Goal: Information Seeking & Learning: Learn about a topic

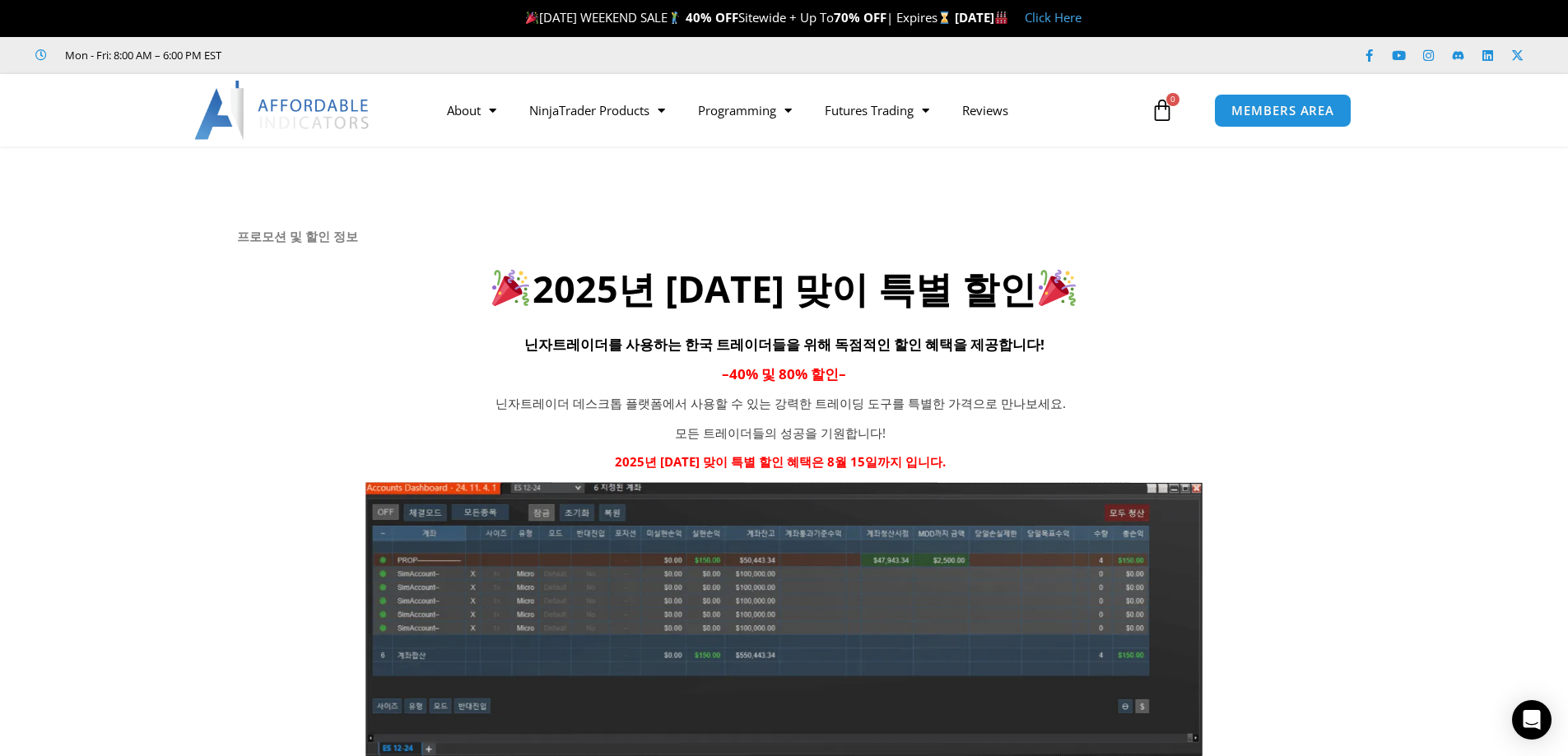
click at [294, 104] on img at bounding box center [283, 110] width 177 height 59
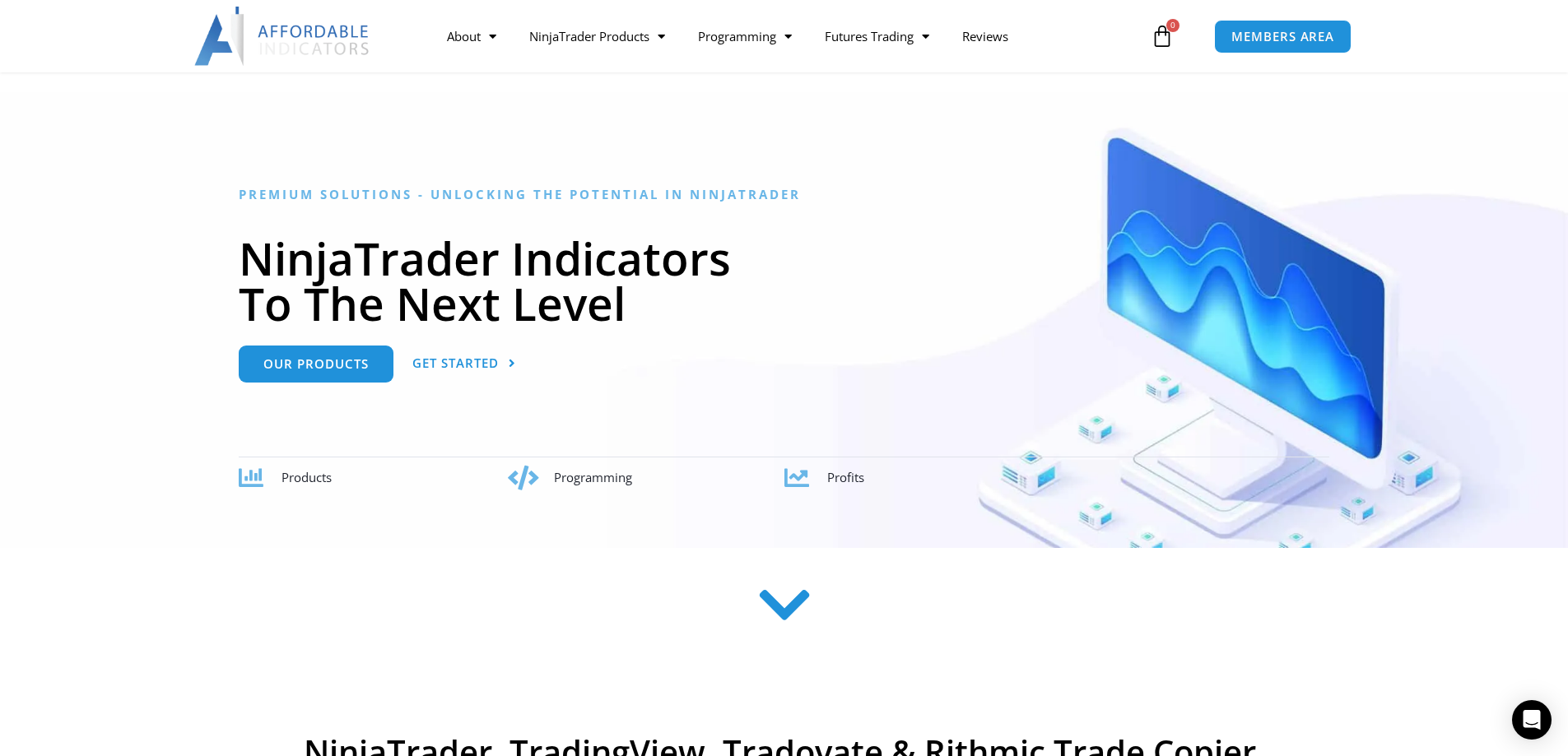
scroll to position [83, 0]
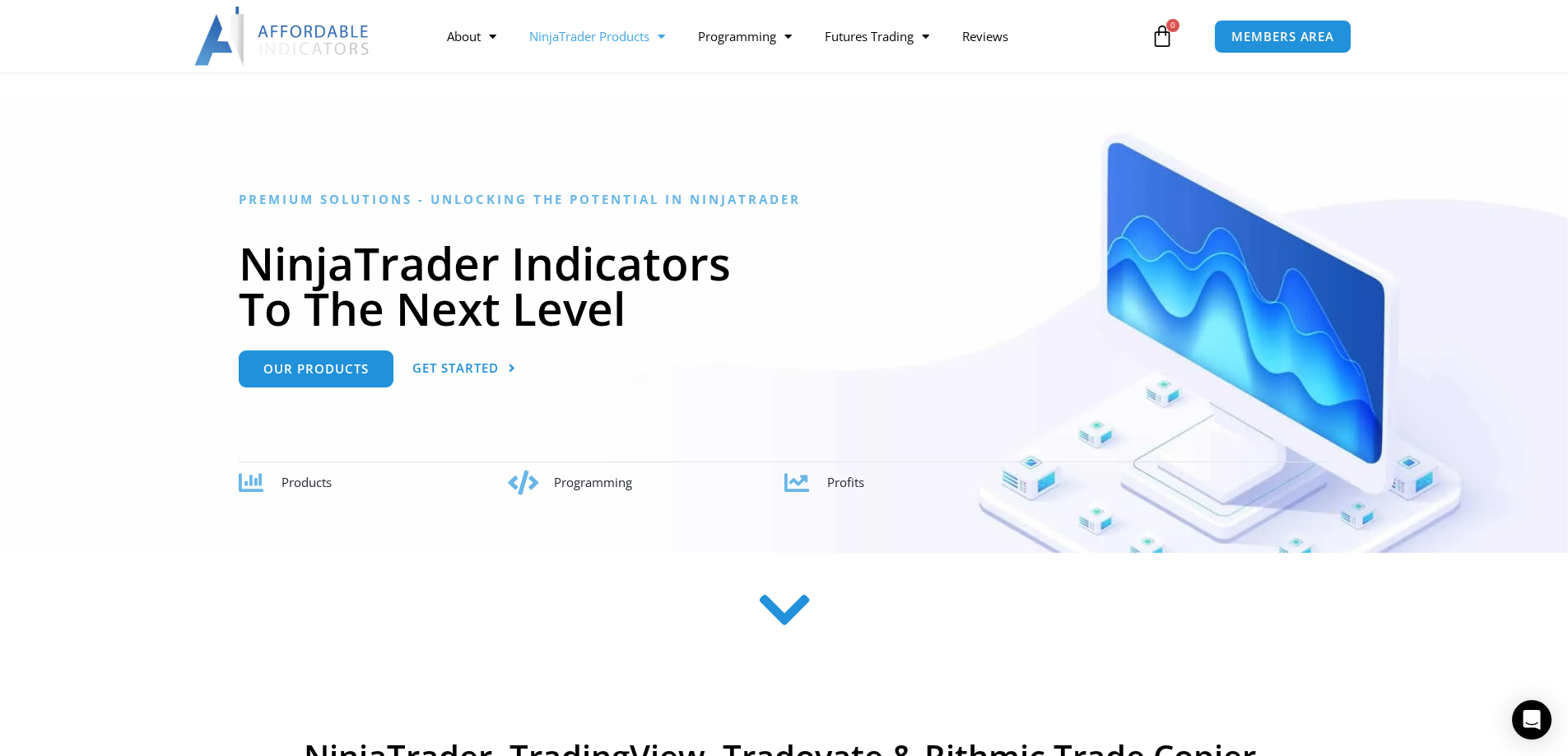
click at [606, 37] on link "NinjaTrader Products" at bounding box center [597, 36] width 168 height 38
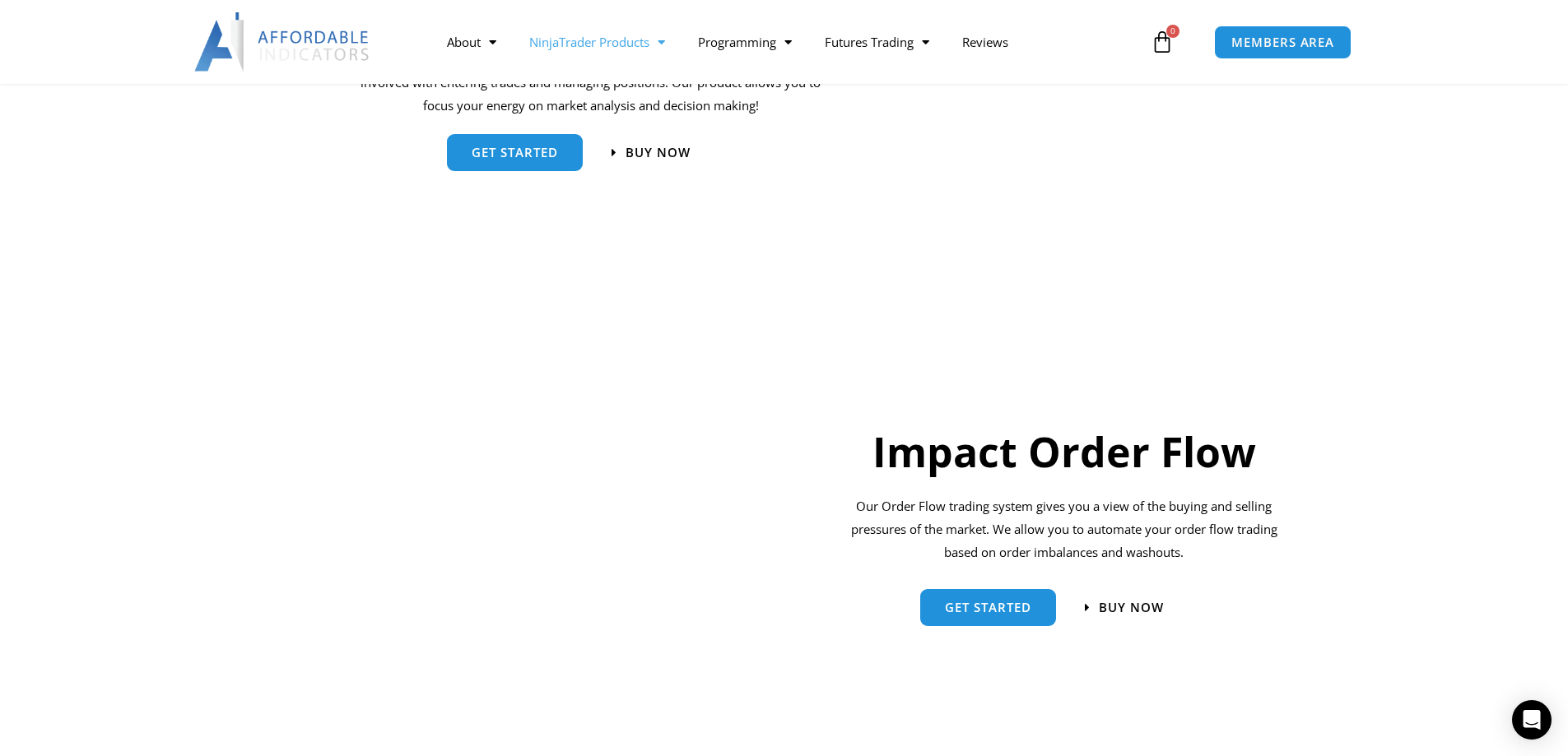
scroll to position [988, 0]
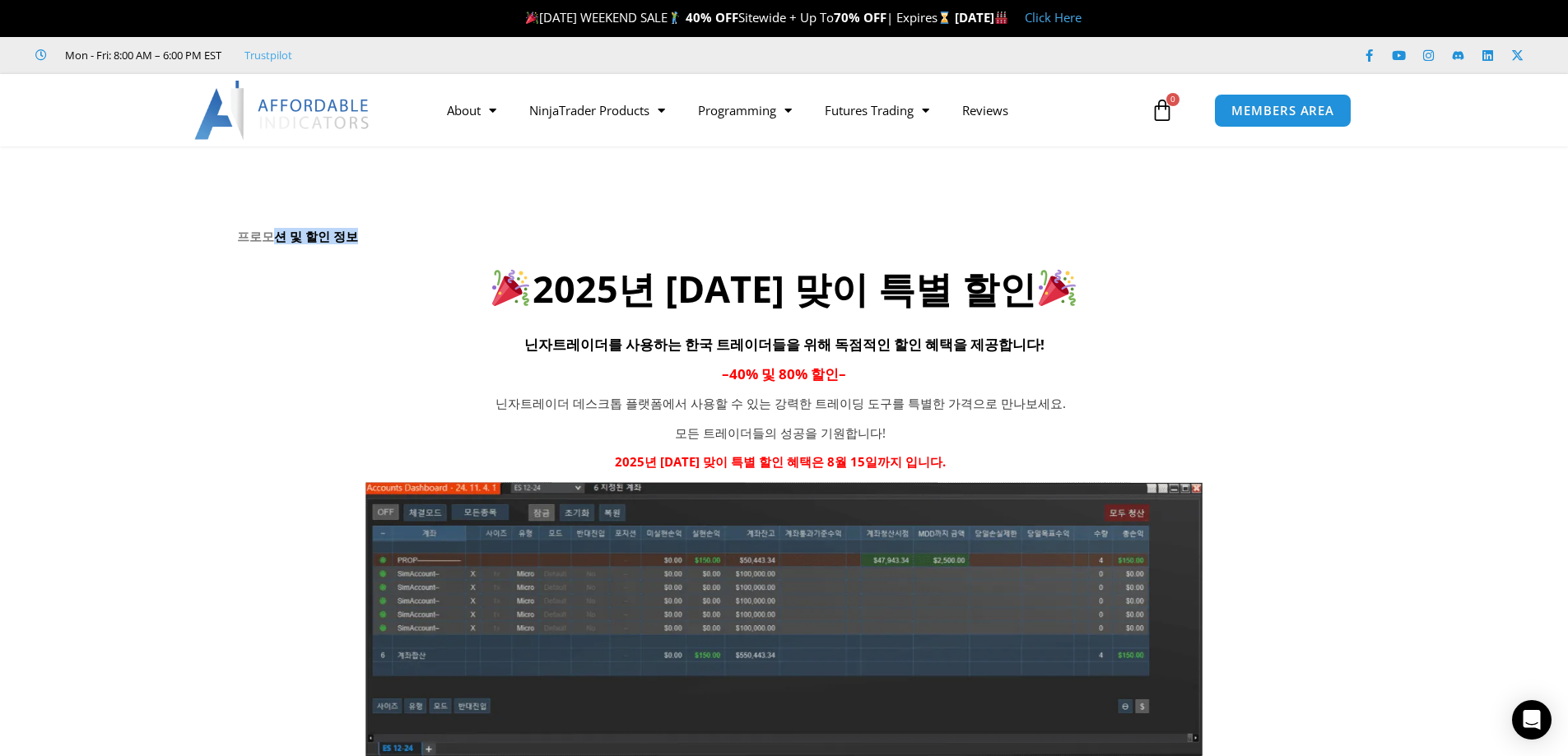
drag, startPoint x: 273, startPoint y: 242, endPoint x: 423, endPoint y: 246, distance: 150.1
click at [423, 246] on div "프로모션 및 할인 정보 2025년 광복절 맞이 특별 할인 닌자트레이더를 사용하는 한국 트레이더들을 위해 독점적인 할인 혜택을 제공합니다! – …" at bounding box center [784, 494] width 1095 height 532
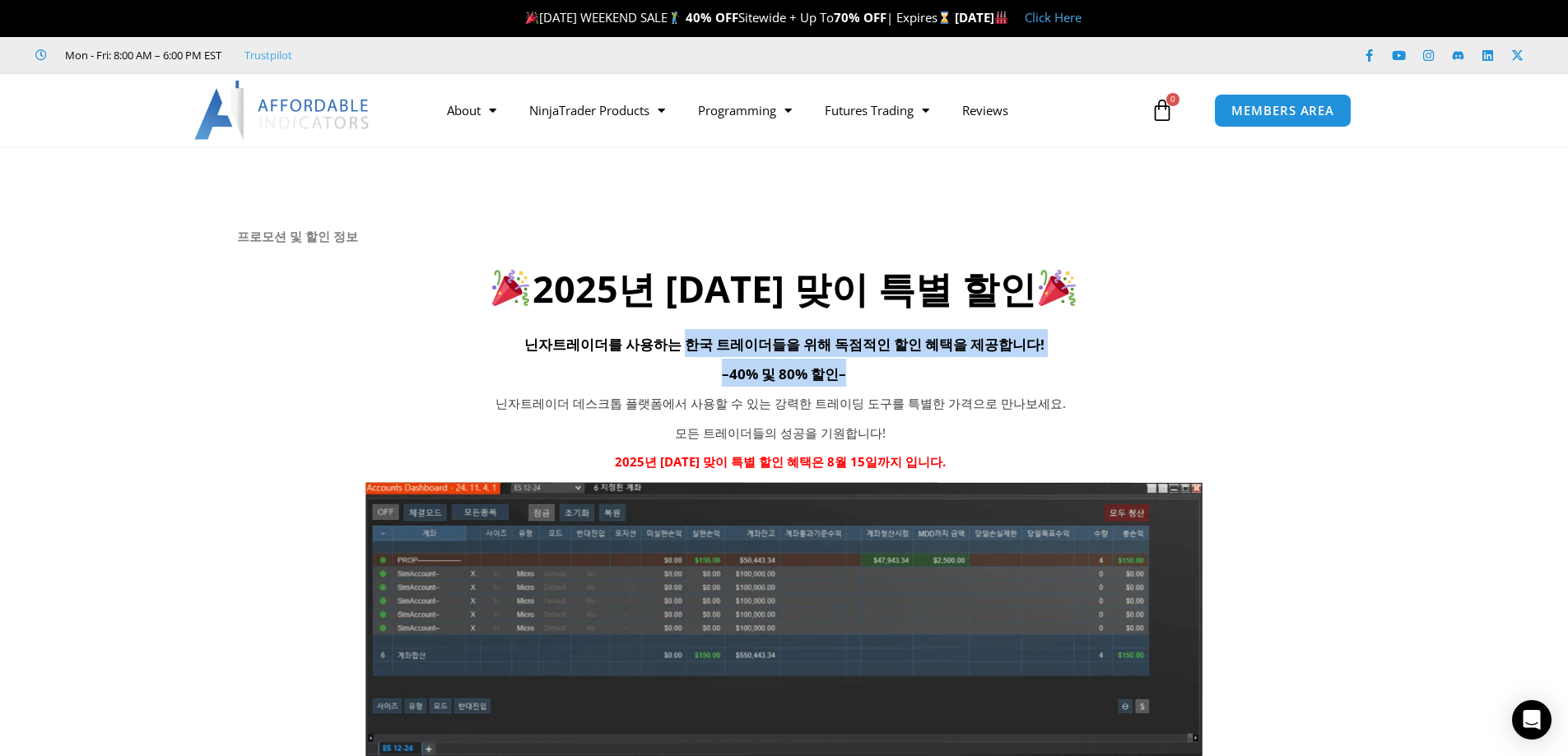
drag, startPoint x: 721, startPoint y: 355, endPoint x: 855, endPoint y: 390, distance: 138.5
click at [855, 390] on div "프로모션 및 할인 정보 2025년 광복절 맞이 특별 할인 닌자트레이더를 사용하는 한국 트레이더들을 위해 독점적인 할인 혜택을 제공합니다! – …" at bounding box center [784, 494] width 1095 height 532
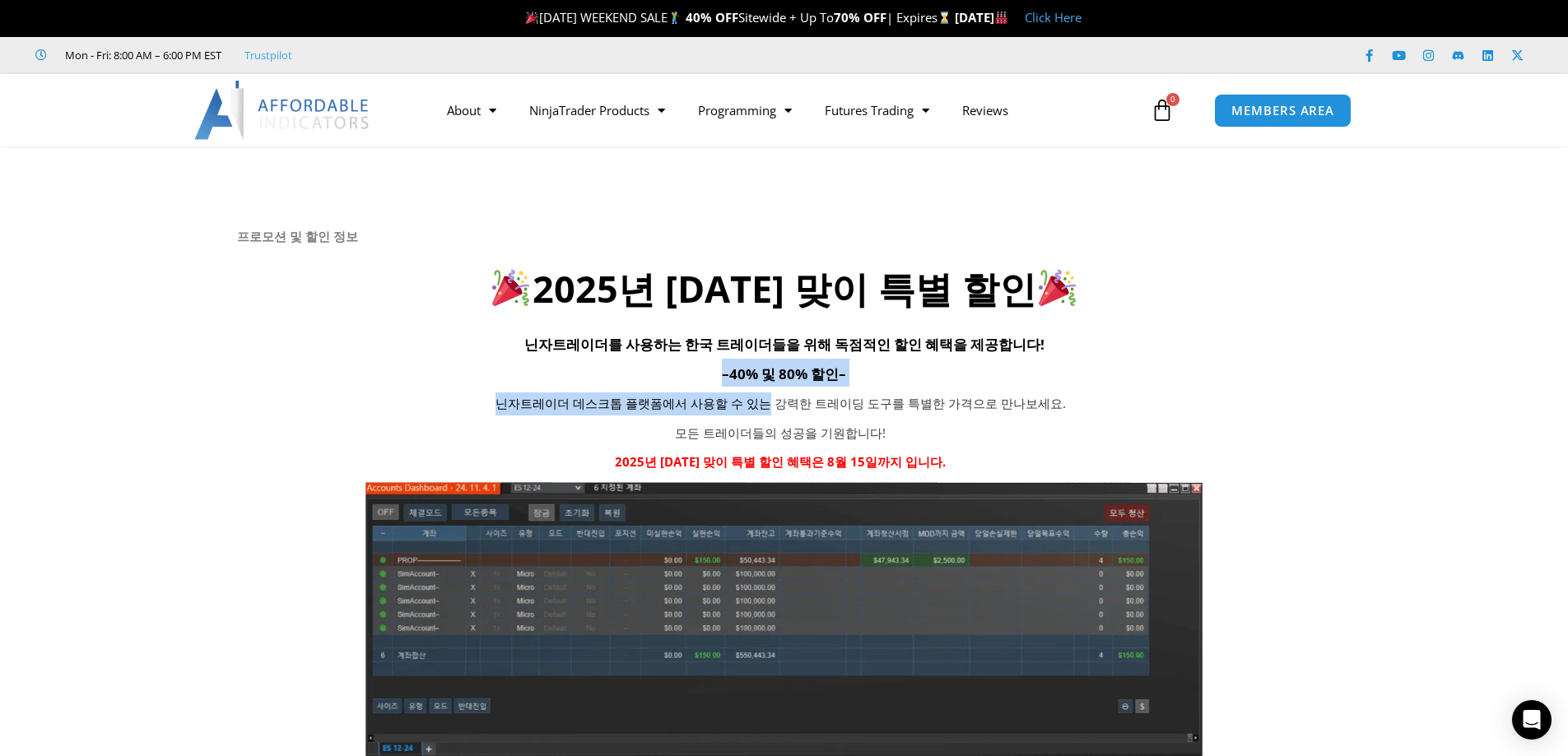
drag, startPoint x: 692, startPoint y: 383, endPoint x: 831, endPoint y: 426, distance: 145.5
click at [803, 420] on div "프로모션 및 할인 정보 2025년 광복절 맞이 특별 할인 닌자트레이더를 사용하는 한국 트레이더들을 위해 독점적인 할인 혜택을 제공합니다! – …" at bounding box center [784, 494] width 1095 height 532
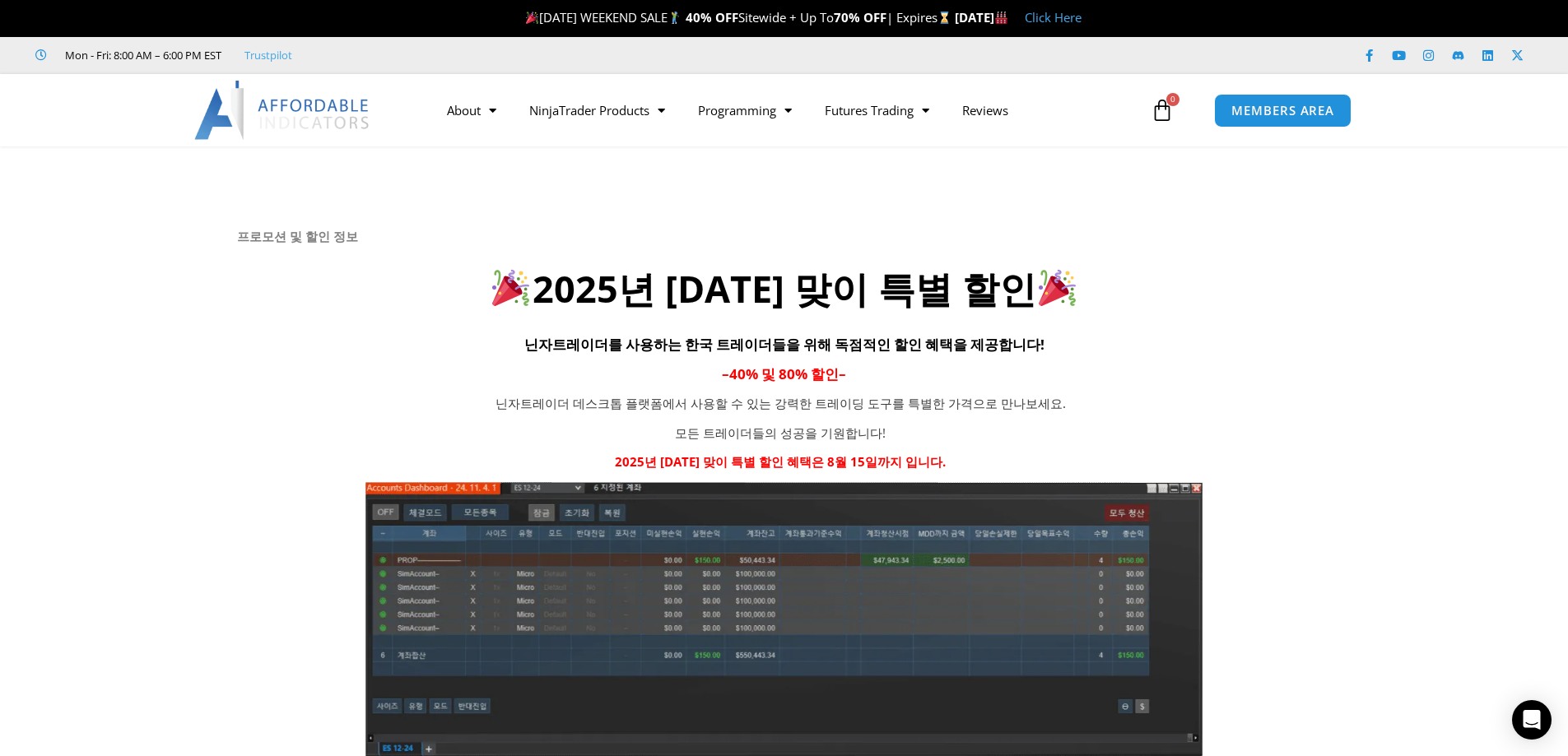
click at [831, 426] on p "모든 트레이더들의 성공을 기원합니다!" at bounding box center [781, 434] width 676 height 23
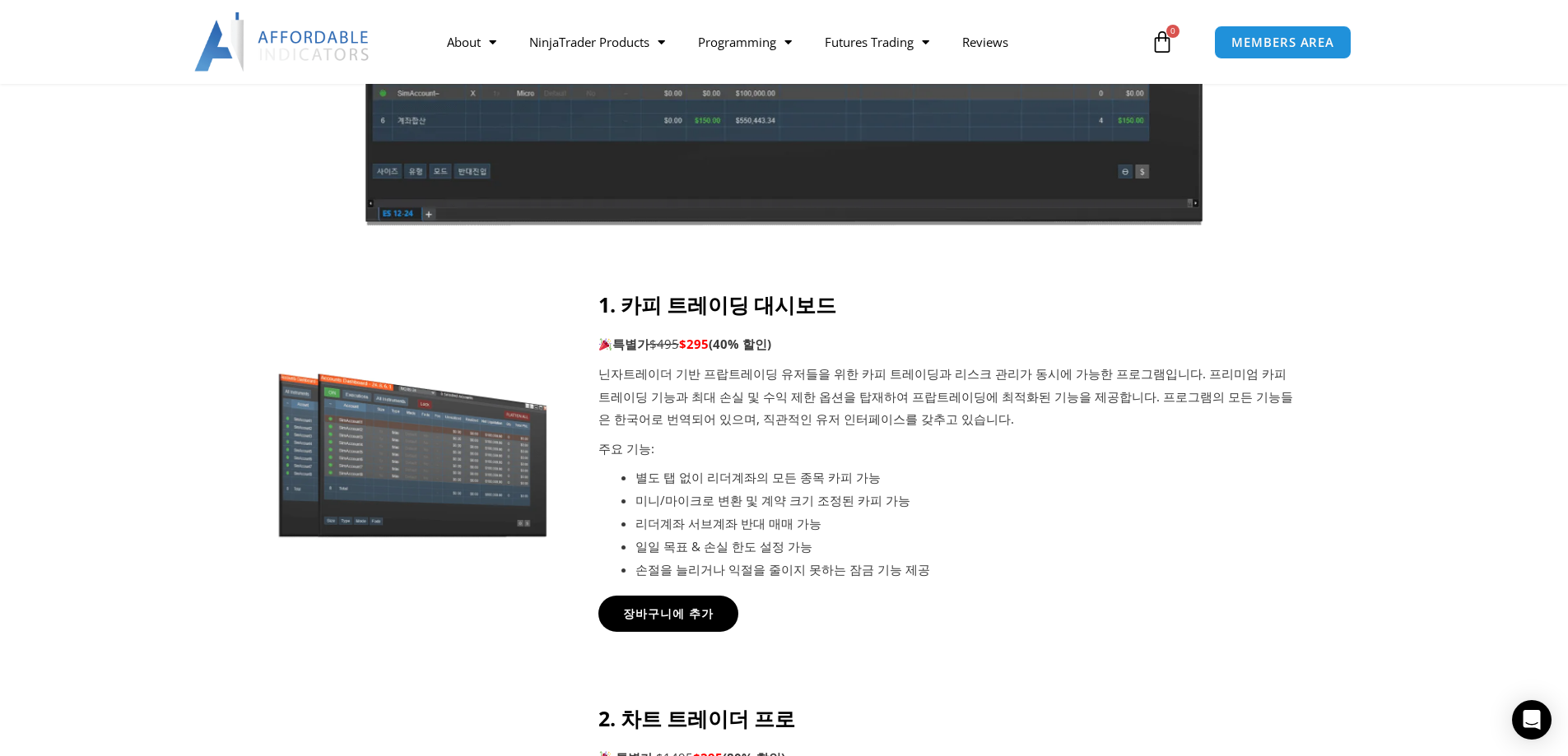
scroll to position [740, 0]
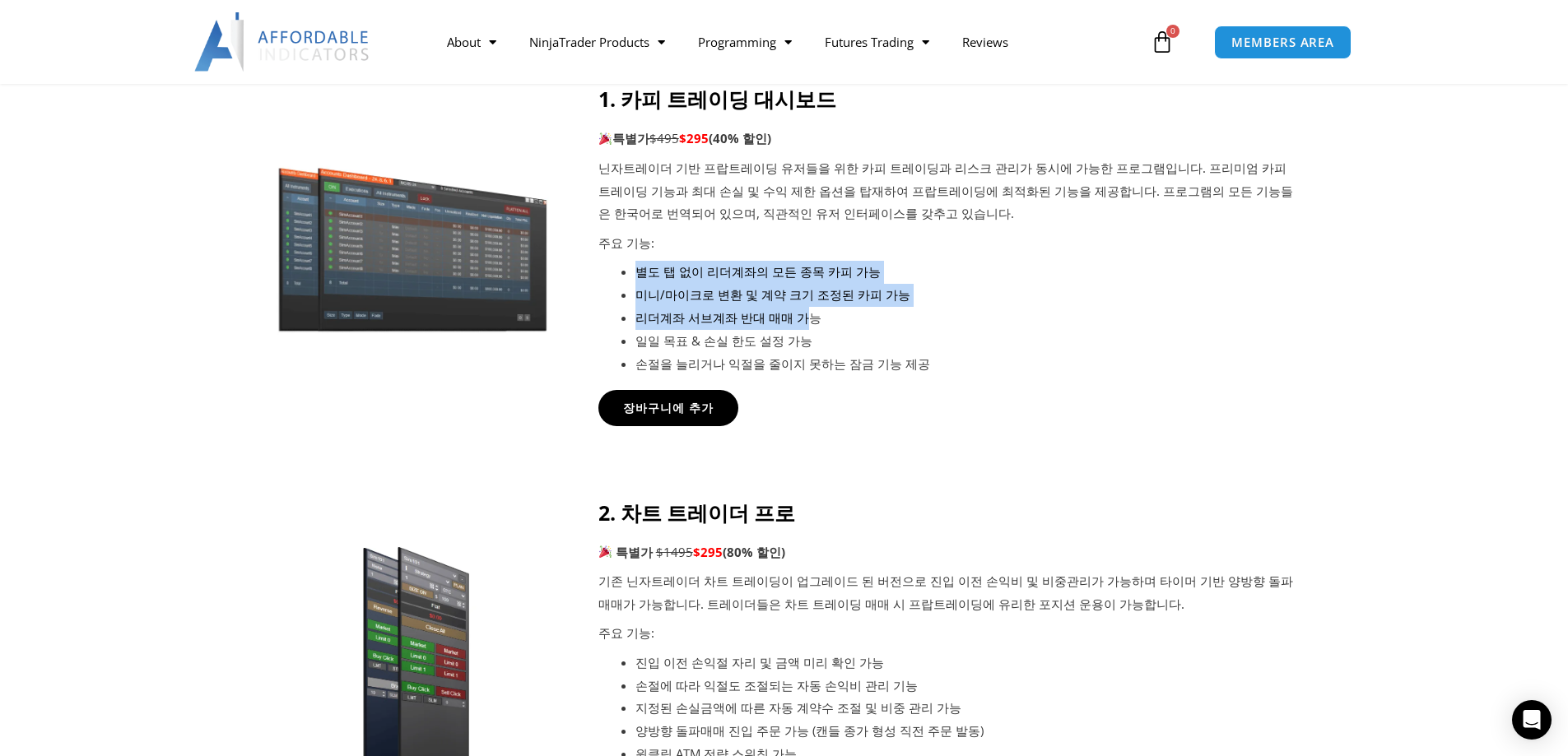
drag, startPoint x: 652, startPoint y: 241, endPoint x: 801, endPoint y: 326, distance: 171.5
click at [801, 326] on div "1. 카피 트레이딩 대시보드 특별가 $495 $295 (40% 할인) 닌자트레이더 기반 프랍트레이딩 유저들을 위한 카피 트레이딩과 리스크 관리…" at bounding box center [949, 231] width 701 height 289
click at [801, 326] on li "리더계좌 서브계좌 반대 매매 가능" at bounding box center [967, 318] width 664 height 23
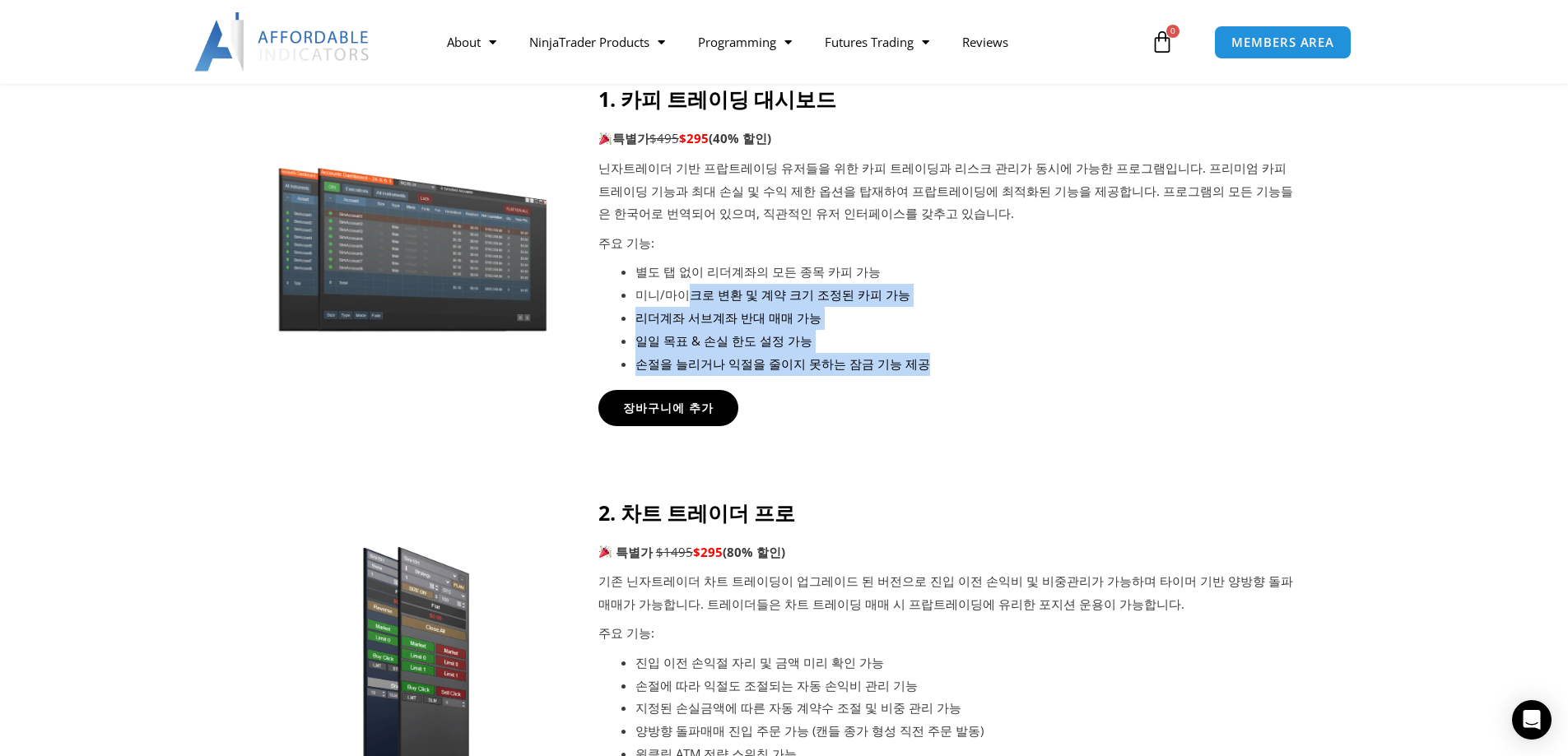
drag, startPoint x: 905, startPoint y: 355, endPoint x: 686, endPoint y: 284, distance: 230.2
click at [686, 284] on ul "별도 탭 없이 리더계좌의 모든 종목 카피 가능 미니/마이크로 변환 및 계약 크기 조정된 카피 가능 리더계좌 서브계좌 반대 매매 가능 일일 목표…" at bounding box center [967, 318] width 664 height 115
click at [686, 284] on li "미니/마이크로 변환 및 계약 크기 조정된 카피 가능" at bounding box center [967, 296] width 664 height 23
drag, startPoint x: 632, startPoint y: 264, endPoint x: 922, endPoint y: 352, distance: 303.1
click at [922, 352] on div "1. 카피 트레이딩 대시보드 특별가 $495 $295 (40% 할인) 닌자트레이더 기반 프랍트레이딩 유저들을 위한 카피 트레이딩과 리스크 관리…" at bounding box center [949, 231] width 701 height 289
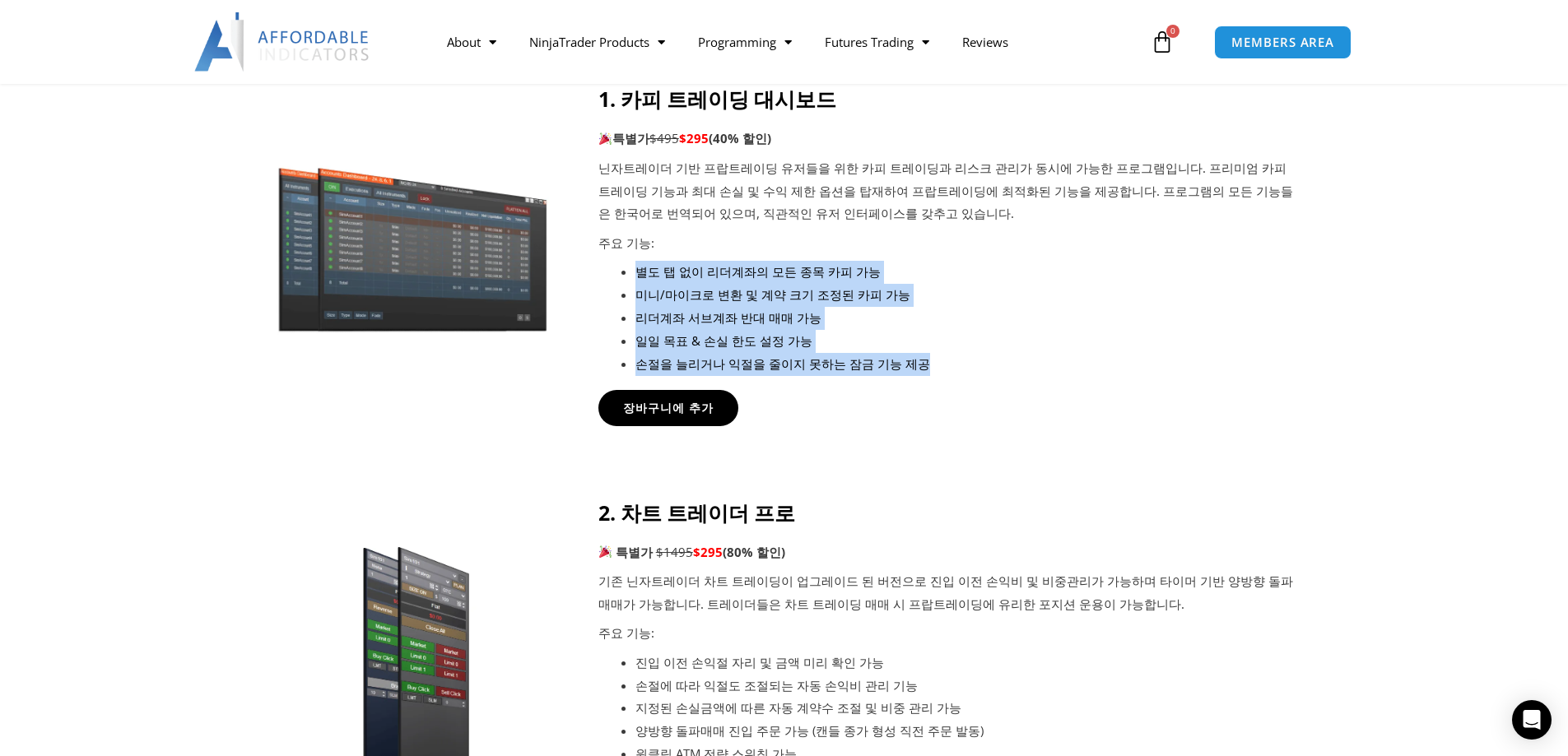
click at [922, 353] on li "손절을 늘리거나 익절을 줄이지 못하는 잠금 기능 제공" at bounding box center [967, 365] width 664 height 23
drag, startPoint x: 912, startPoint y: 365, endPoint x: 640, endPoint y: 298, distance: 280.1
click at [641, 298] on ul "별도 탭 없이 리더계좌의 모든 종목 카피 가능 미니/마이크로 변환 및 계약 크기 조정된 카피 가능 리더계좌 서브계좌 반대 매매 가능 일일 목표…" at bounding box center [967, 318] width 664 height 115
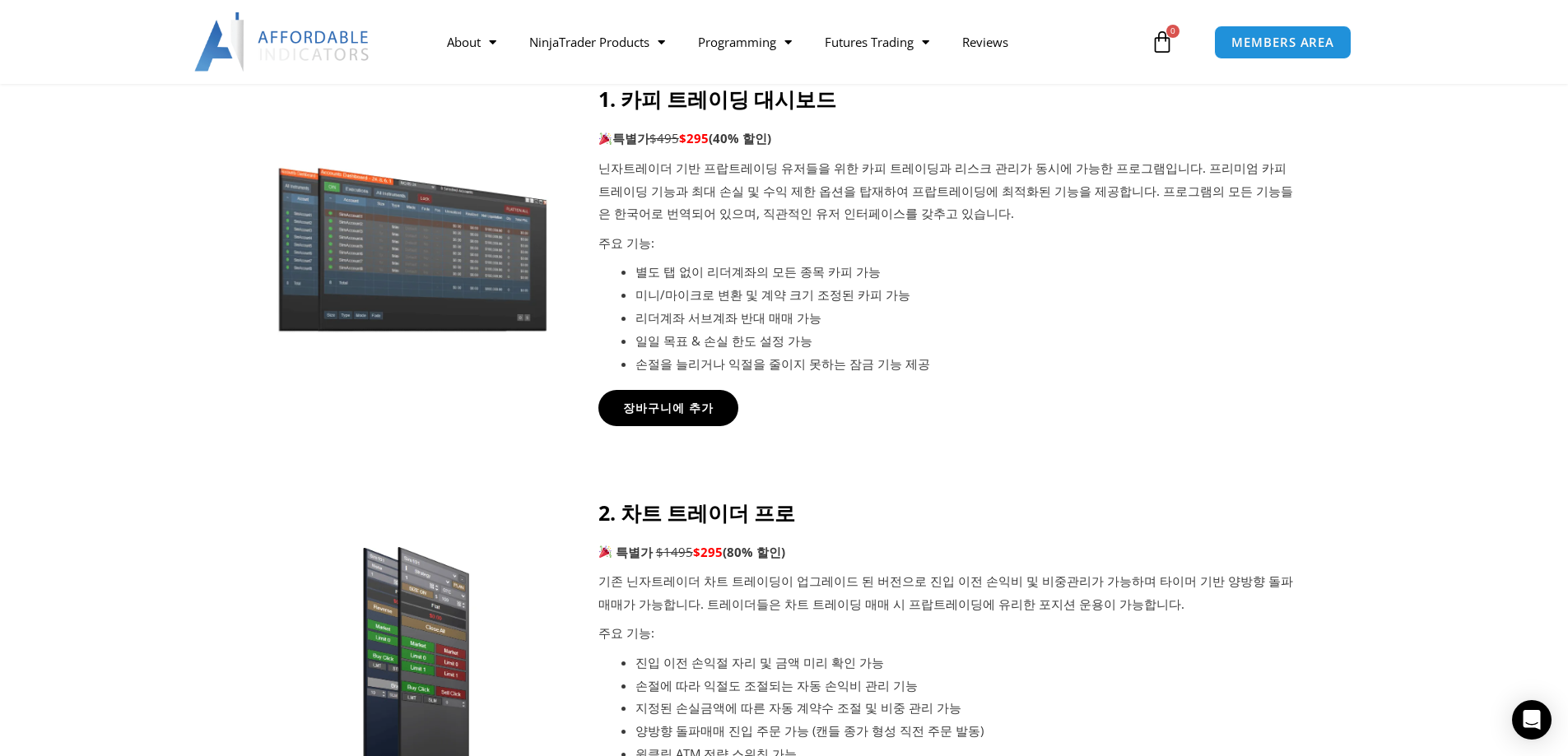
click at [640, 298] on li "미니/마이크로 변환 및 계약 크기 조정된 카피 가능" at bounding box center [967, 296] width 664 height 23
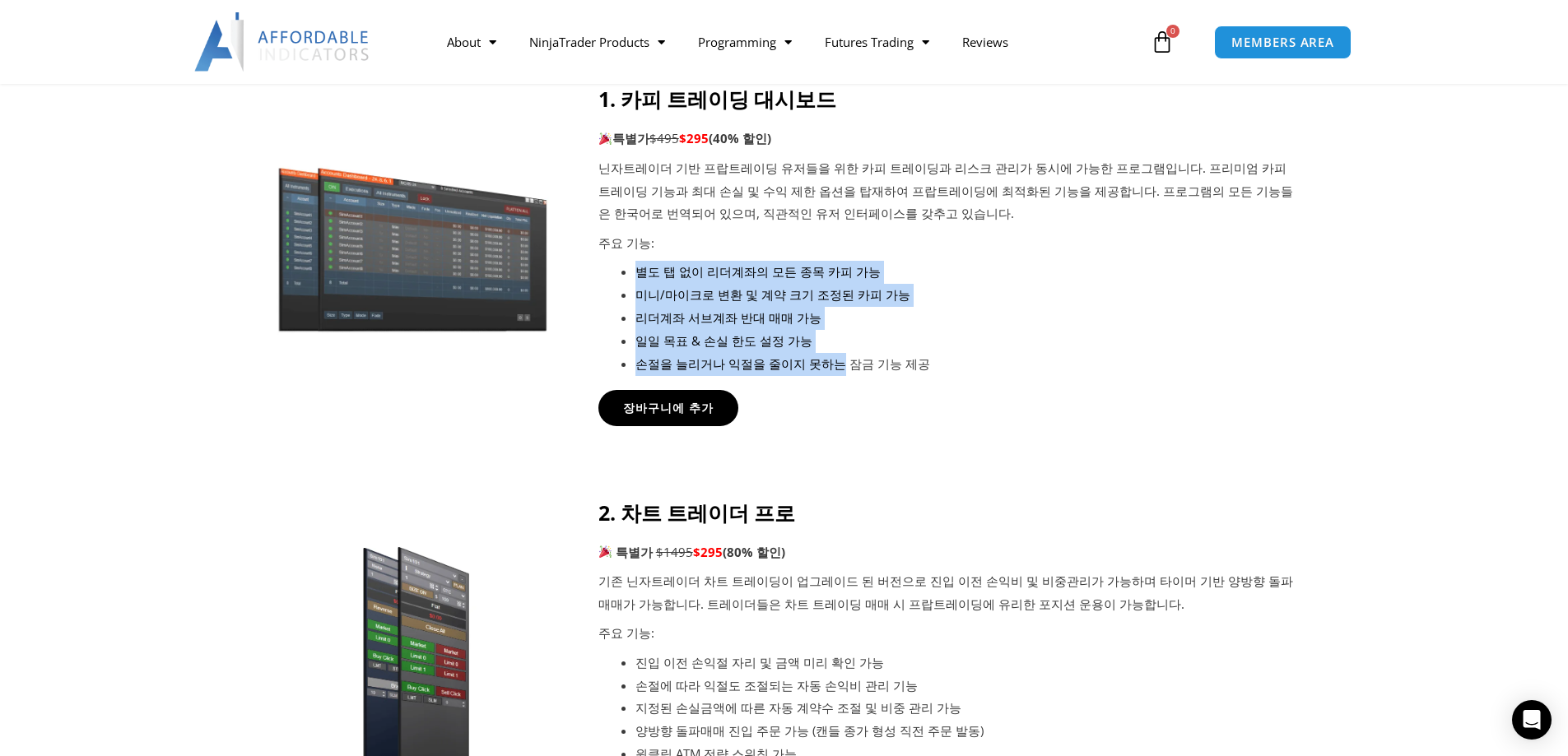
drag, startPoint x: 632, startPoint y: 280, endPoint x: 829, endPoint y: 368, distance: 215.8
click at [829, 368] on div "1. 카피 트레이딩 대시보드 특별가 $495 $295 (40% 할인) 닌자트레이더 기반 프랍트레이딩 유저들을 위한 카피 트레이딩과 리스크 관리…" at bounding box center [949, 231] width 701 height 289
click at [829, 368] on li "손절을 늘리거나 익절을 줄이지 못하는 잠금 기능 제공" at bounding box center [967, 365] width 664 height 23
drag, startPoint x: 926, startPoint y: 368, endPoint x: 691, endPoint y: 289, distance: 247.9
click at [691, 289] on ul "별도 탭 없이 리더계좌의 모든 종목 카피 가능 미니/마이크로 변환 및 계약 크기 조정된 카피 가능 리더계좌 서브계좌 반대 매매 가능 일일 목표…" at bounding box center [967, 318] width 664 height 115
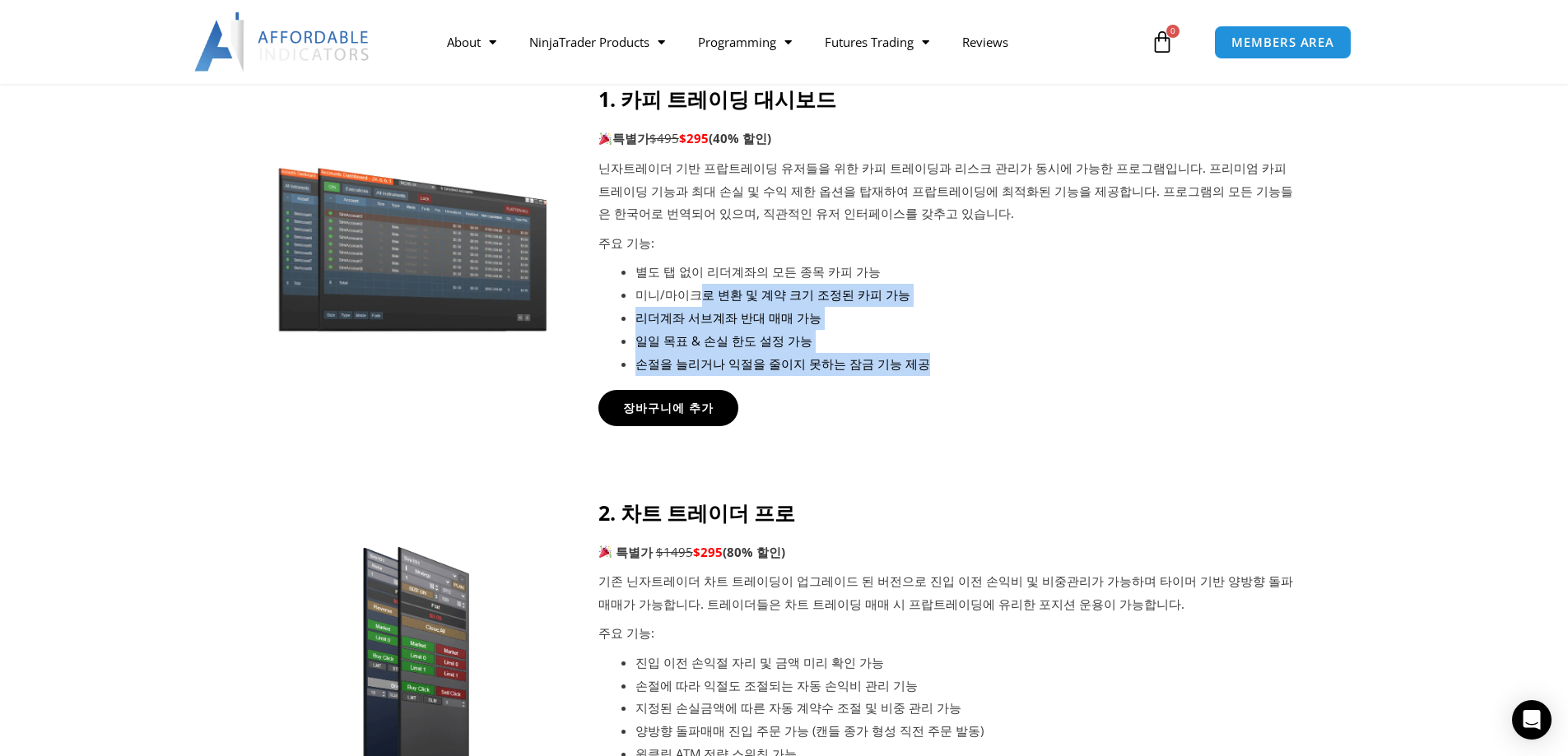
click at [691, 289] on li "미니/마이크로 변환 및 계약 크기 조정된 카피 가능" at bounding box center [967, 296] width 664 height 23
drag, startPoint x: 665, startPoint y: 270, endPoint x: 893, endPoint y: 359, distance: 244.8
click at [893, 359] on ul "별도 탭 없이 리더계좌의 모든 종목 카피 가능 미니/마이크로 변환 및 계약 크기 조정된 카피 가능 리더계좌 서브계좌 반대 매매 가능 일일 목표…" at bounding box center [967, 318] width 664 height 115
click at [893, 359] on li "손절을 늘리거나 익절을 줄이지 못하는 잠금 기능 제공" at bounding box center [967, 365] width 664 height 23
drag, startPoint x: 920, startPoint y: 362, endPoint x: 642, endPoint y: 270, distance: 292.8
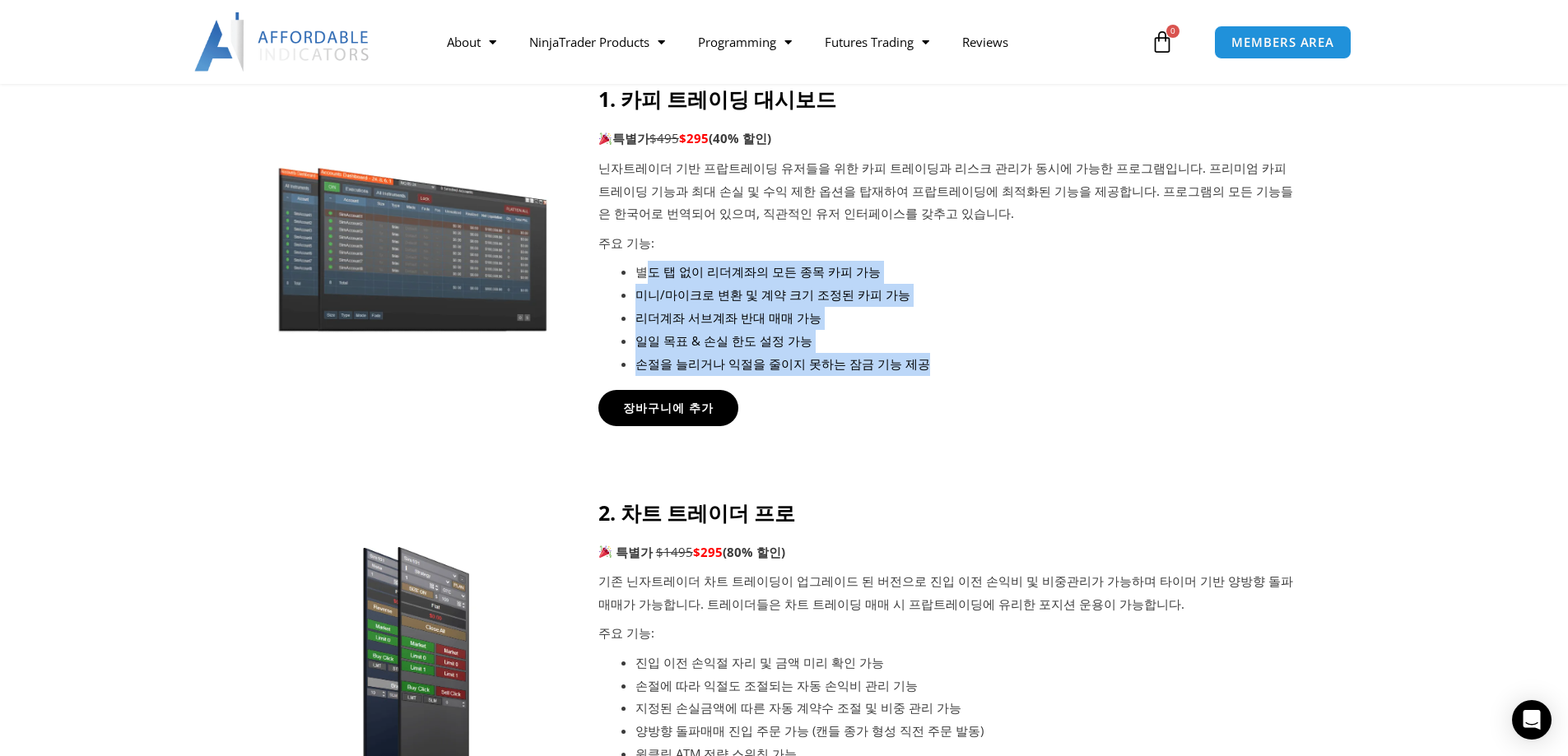
click at [642, 270] on ul "별도 탭 없이 리더계좌의 모든 종목 카피 가능 미니/마이크로 변환 및 계약 크기 조정된 카피 가능 리더계좌 서브계좌 반대 매매 가능 일일 목표…" at bounding box center [967, 318] width 664 height 115
click at [642, 270] on li "별도 탭 없이 리더계좌의 모든 종목 카피 가능" at bounding box center [967, 272] width 664 height 23
drag, startPoint x: 639, startPoint y: 268, endPoint x: 966, endPoint y: 370, distance: 342.5
click at [966, 370] on ul "별도 탭 없이 리더계좌의 모든 종목 카피 가능 미니/마이크로 변환 및 계약 크기 조정된 카피 가능 리더계좌 서브계좌 반대 매매 가능 일일 목표…" at bounding box center [967, 318] width 664 height 115
click at [963, 365] on li "손절을 늘리거나 익절을 줄이지 못하는 잠금 기능 제공" at bounding box center [967, 365] width 664 height 23
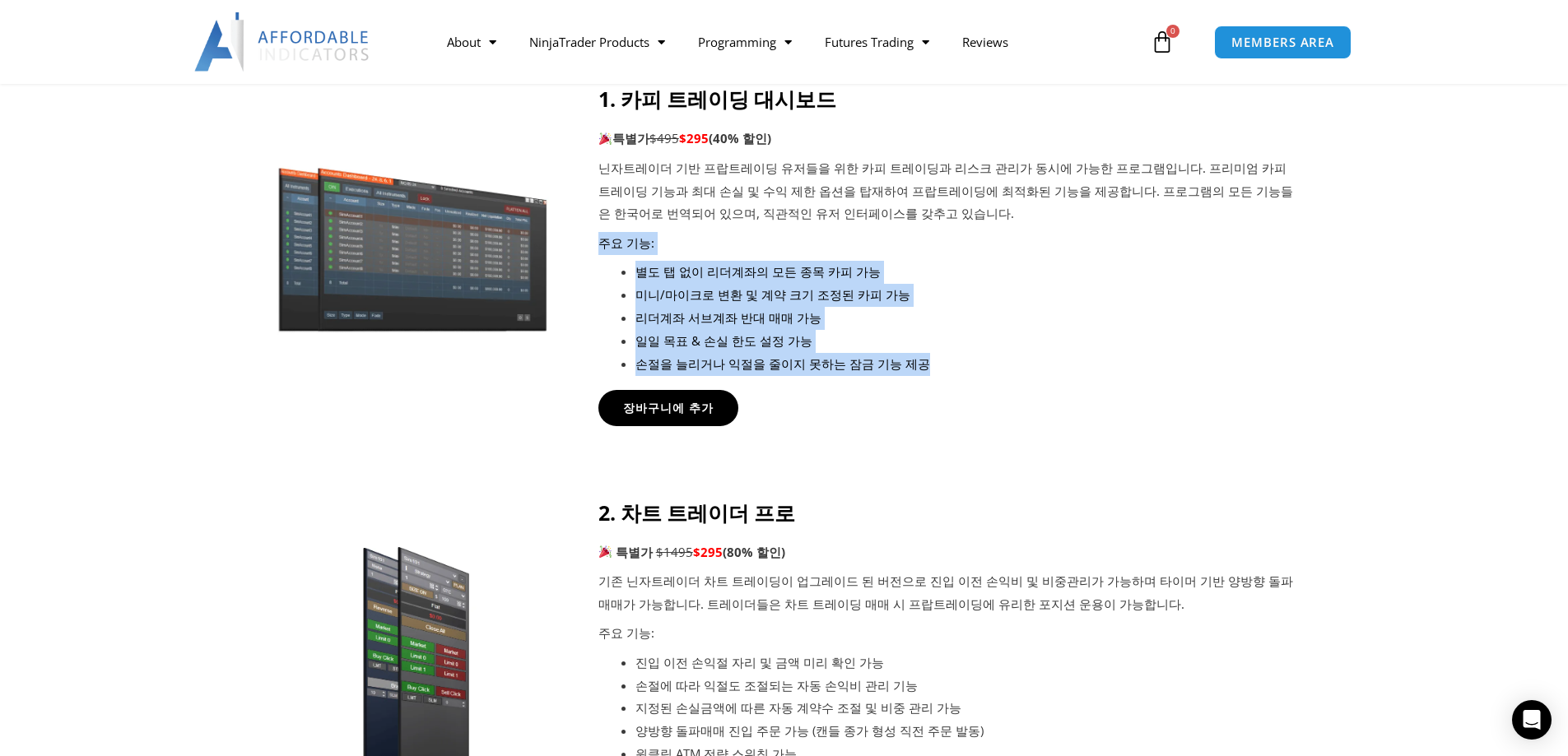
drag, startPoint x: 920, startPoint y: 364, endPoint x: 595, endPoint y: 249, distance: 344.7
click at [595, 249] on div "1. 카피 트레이딩 대시보드 특별가 $495 $295 (40% 할인) 닌자트레이더 기반 프랍트레이딩 유저들을 위한 카피 트레이딩과 리스크 관리…" at bounding box center [784, 256] width 1029 height 339
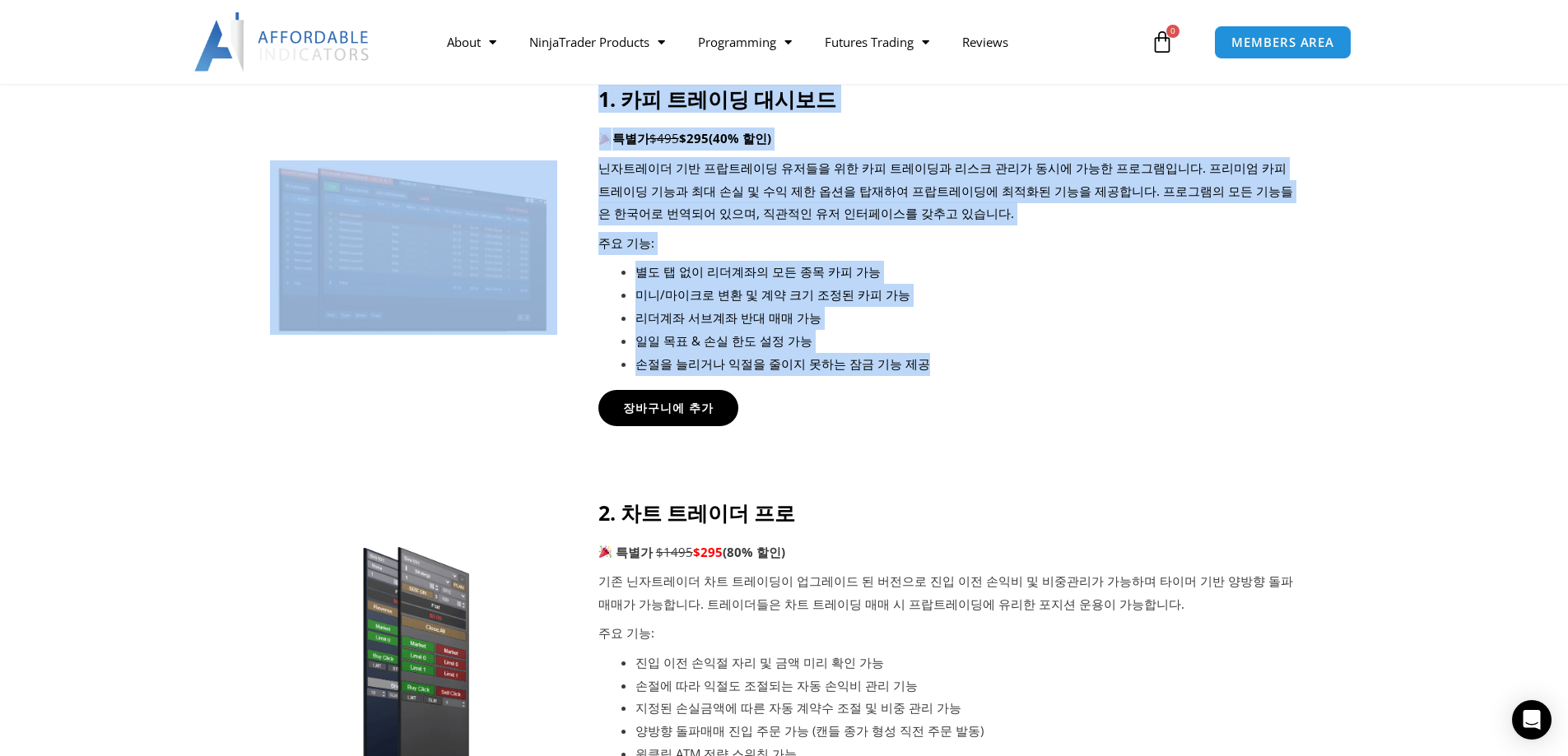
click at [654, 278] on li "별도 탭 없이 리더계좌의 모든 종목 카피 가능" at bounding box center [967, 272] width 664 height 23
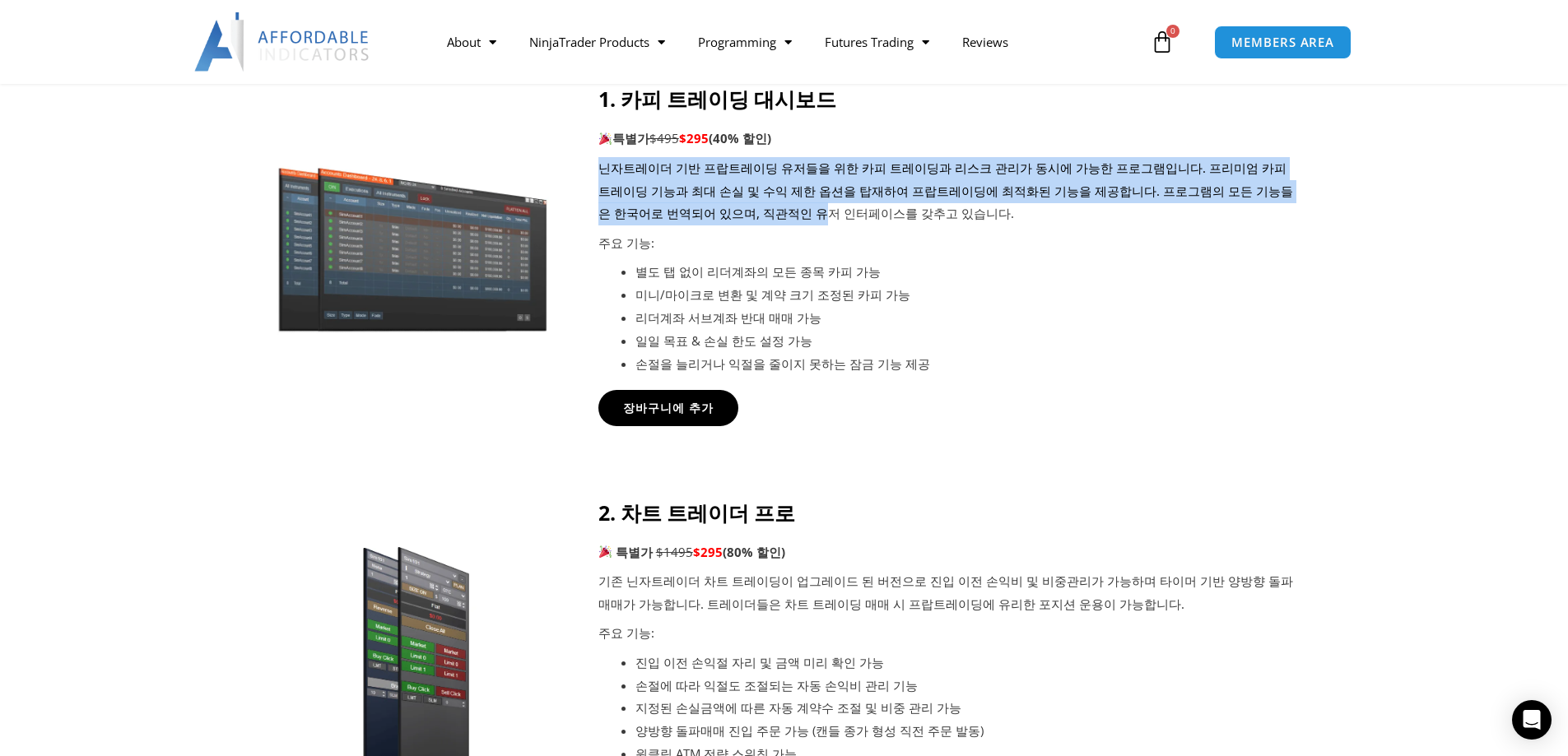
drag, startPoint x: 601, startPoint y: 172, endPoint x: 894, endPoint y: 311, distance: 324.3
click at [866, 296] on div "1. 카피 트레이딩 대시보드 특별가 $495 $295 (40% 할인) 닌자트레이더 기반 프랍트레이딩 유저들을 위한 카피 트레이딩과 리스크 관리…" at bounding box center [949, 231] width 701 height 289
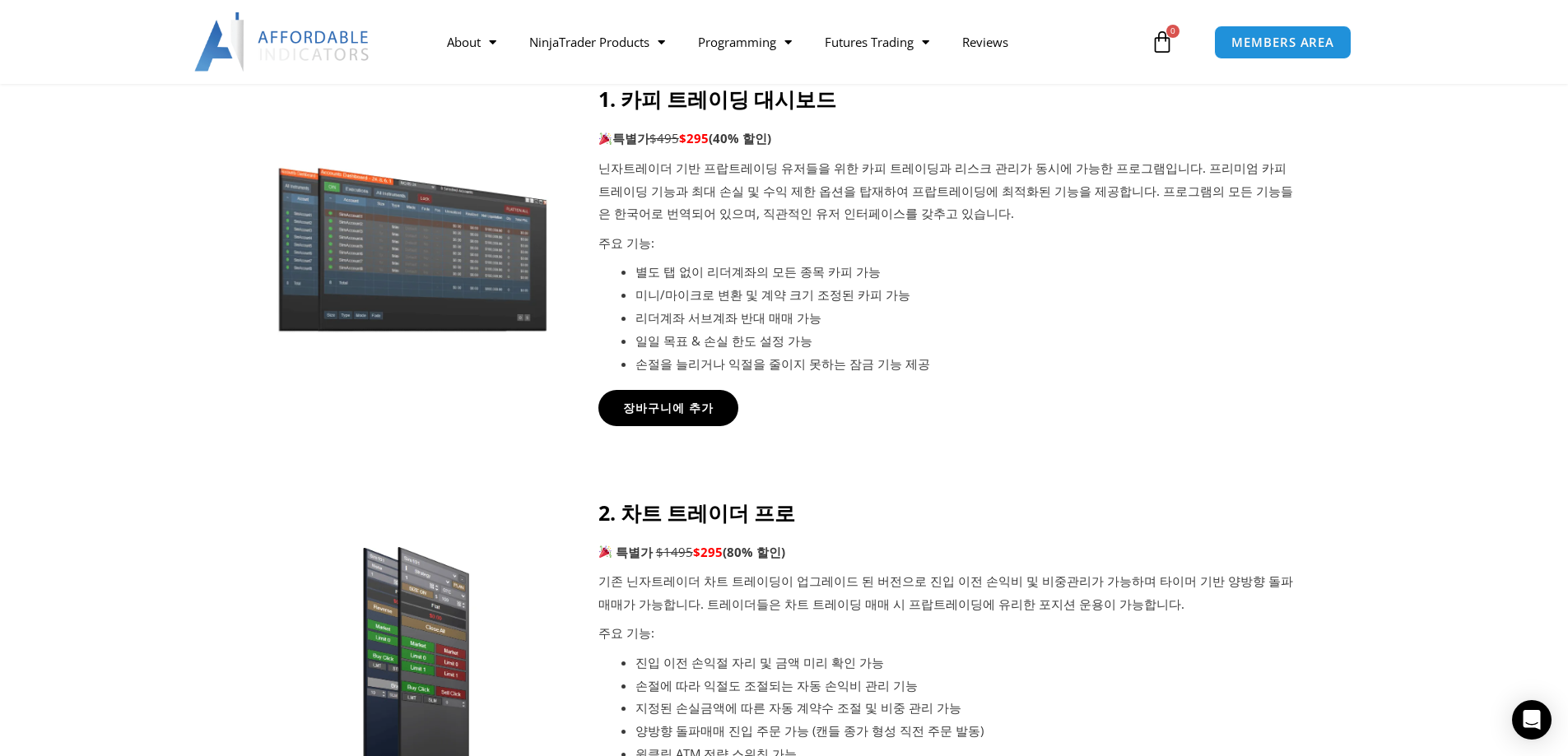
click at [894, 311] on li "리더계좌 서브계좌 반대 매매 가능" at bounding box center [967, 318] width 664 height 23
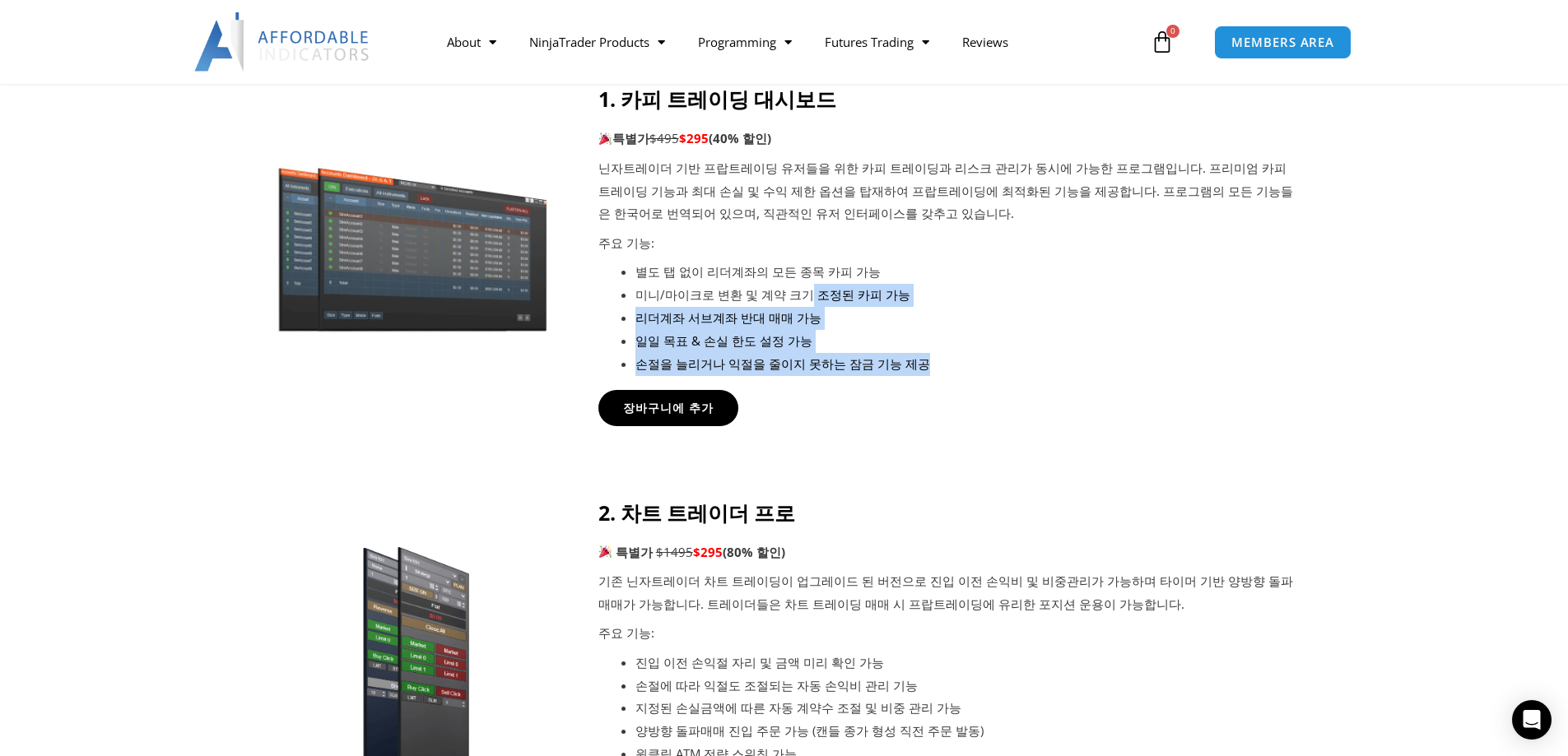
drag, startPoint x: 978, startPoint y: 365, endPoint x: 680, endPoint y: 249, distance: 319.8
click at [684, 251] on div "1. 카피 트레이딩 대시보드 특별가 $495 $295 (40% 할인) 닌자트레이더 기반 프랍트레이딩 유저들을 위한 카피 트레이딩과 리스크 관리…" at bounding box center [949, 231] width 701 height 289
click at [680, 249] on p "주요 기능:" at bounding box center [949, 243] width 701 height 23
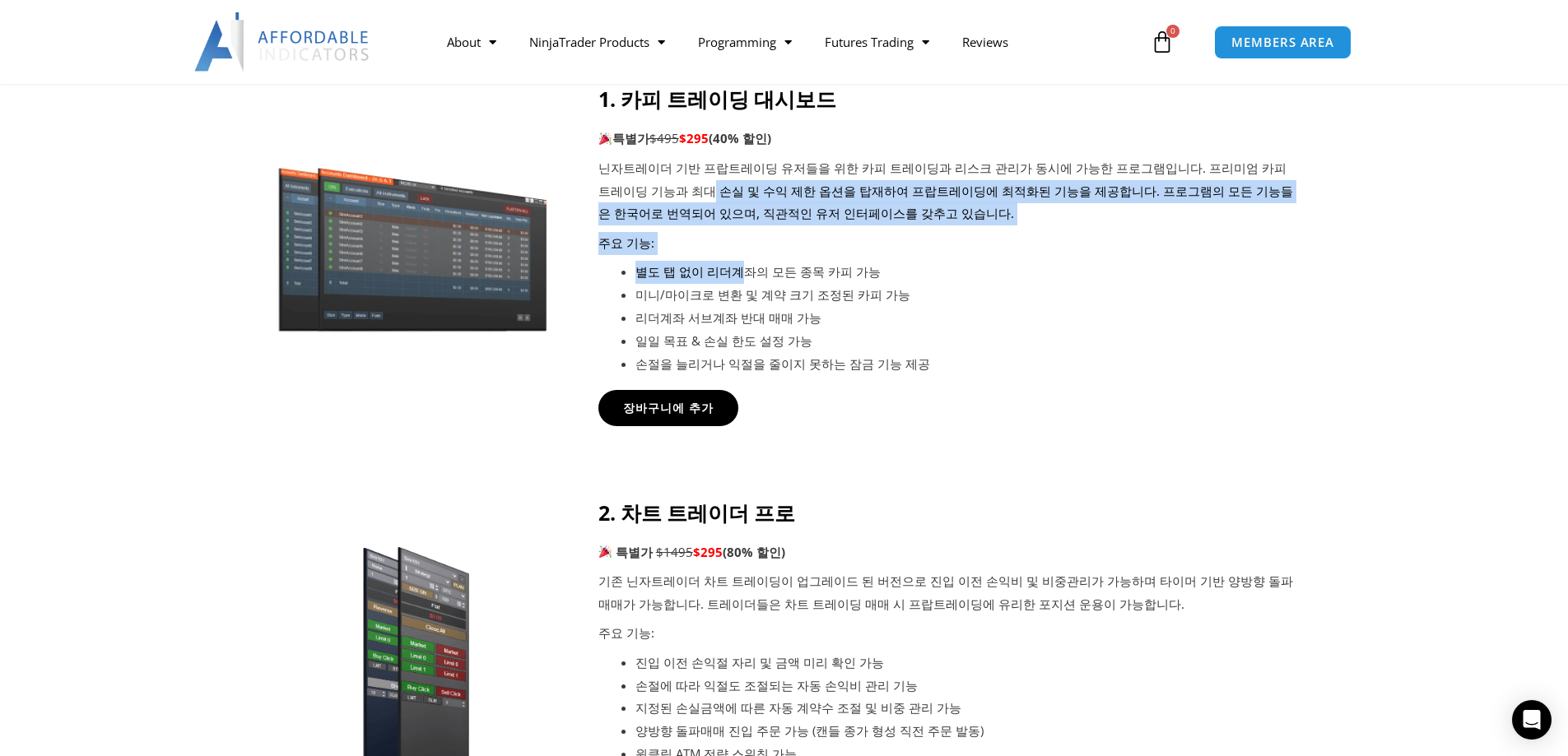
drag, startPoint x: 643, startPoint y: 188, endPoint x: 846, endPoint y: 302, distance: 232.8
click at [771, 273] on div "1. 카피 트레이딩 대시보드 특별가 $495 $295 (40% 할인) 닌자트레이더 기반 프랍트레이딩 유저들을 위한 카피 트레이딩과 리스크 관리…" at bounding box center [949, 231] width 701 height 289
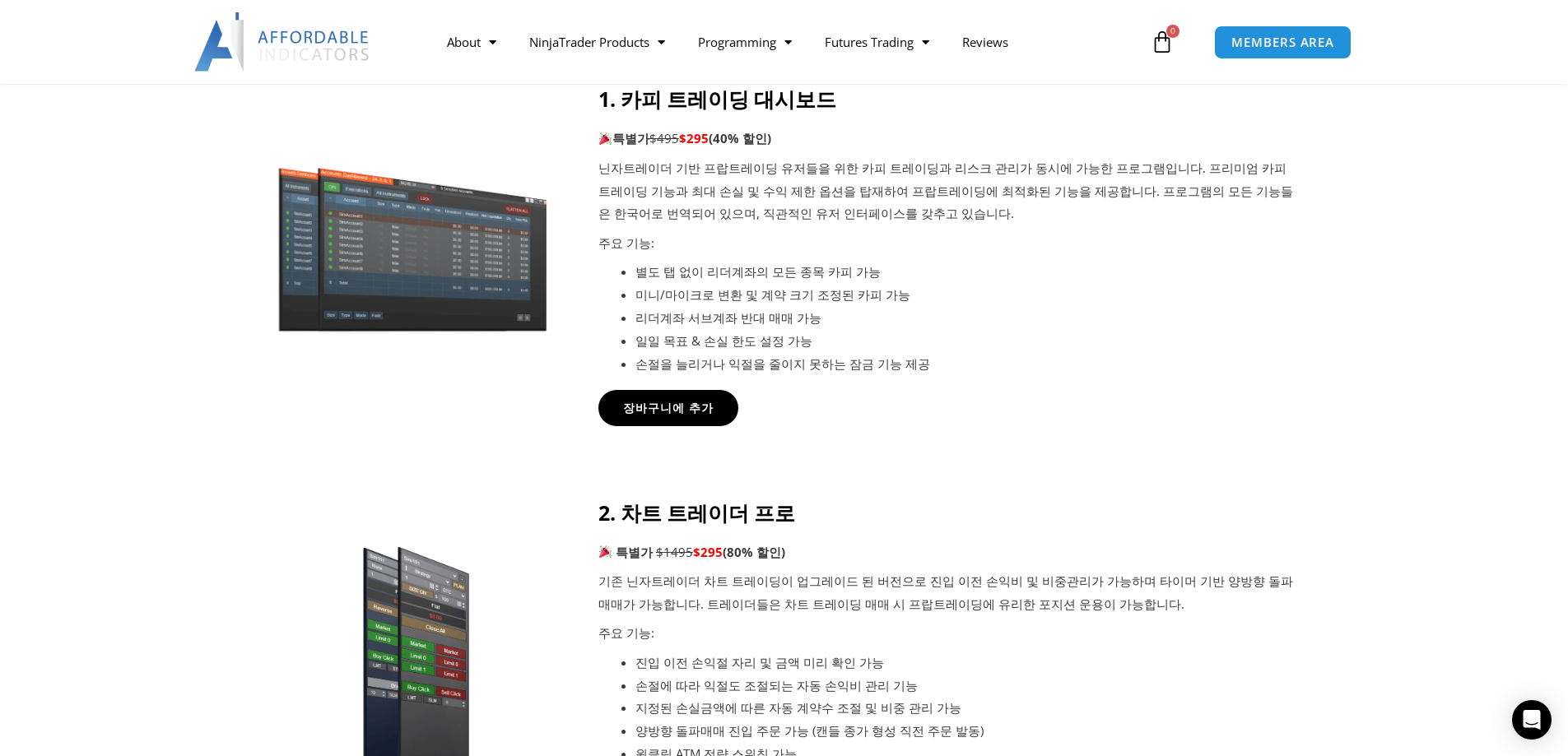
click at [853, 304] on li "미니/마이크로 변환 및 계약 크기 조정된 카피 가능" at bounding box center [967, 296] width 664 height 23
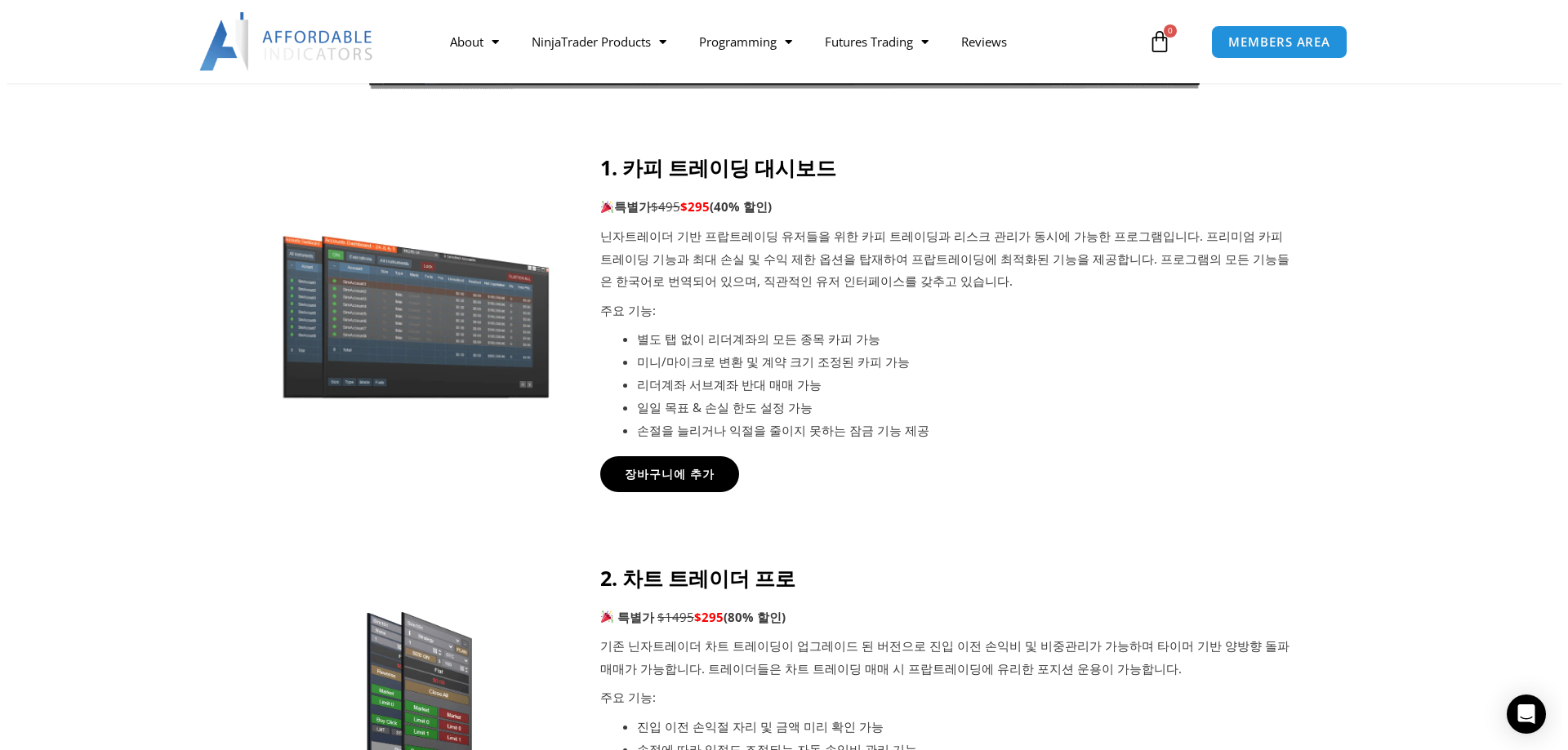
scroll to position [653, 0]
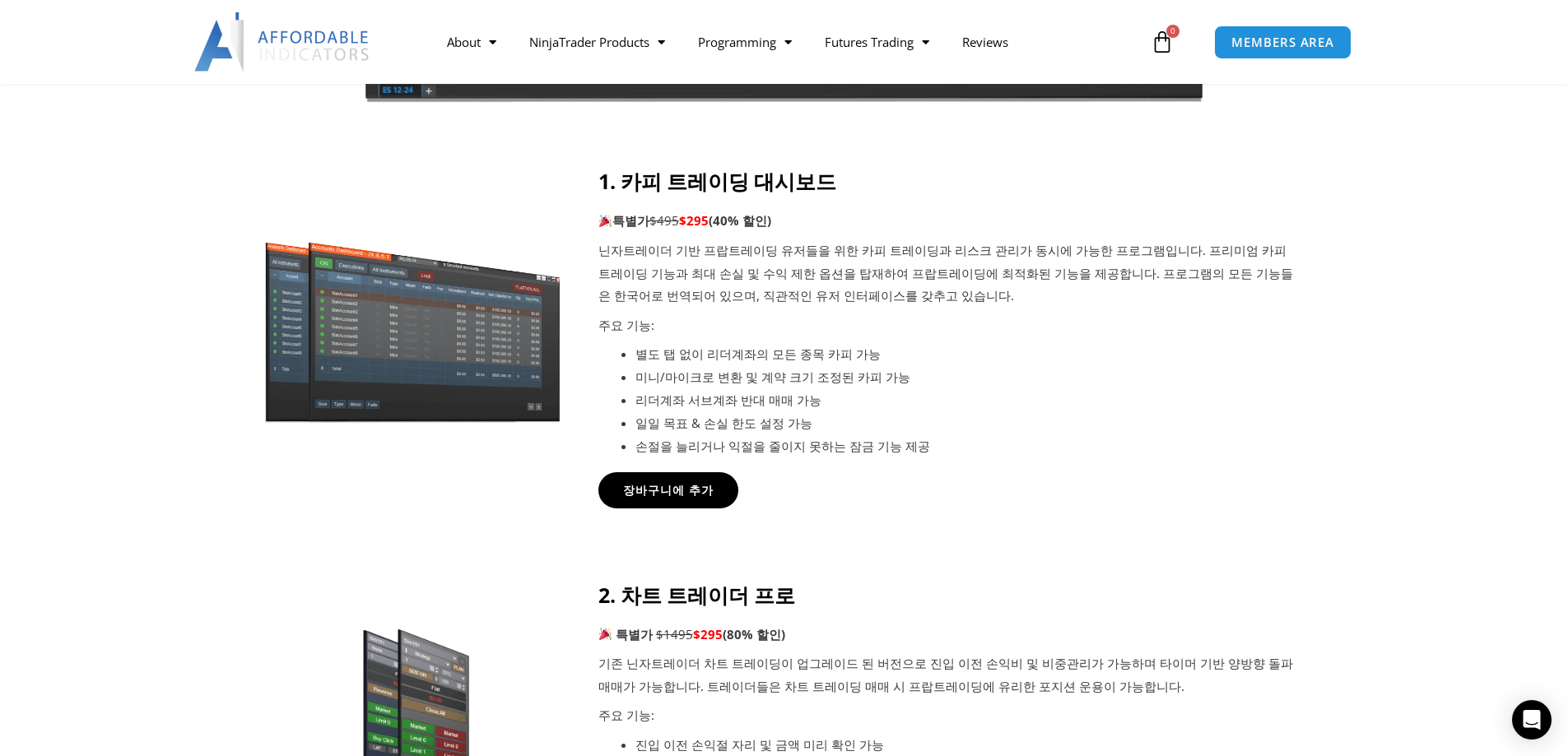
click at [492, 333] on img at bounding box center [413, 329] width 316 height 192
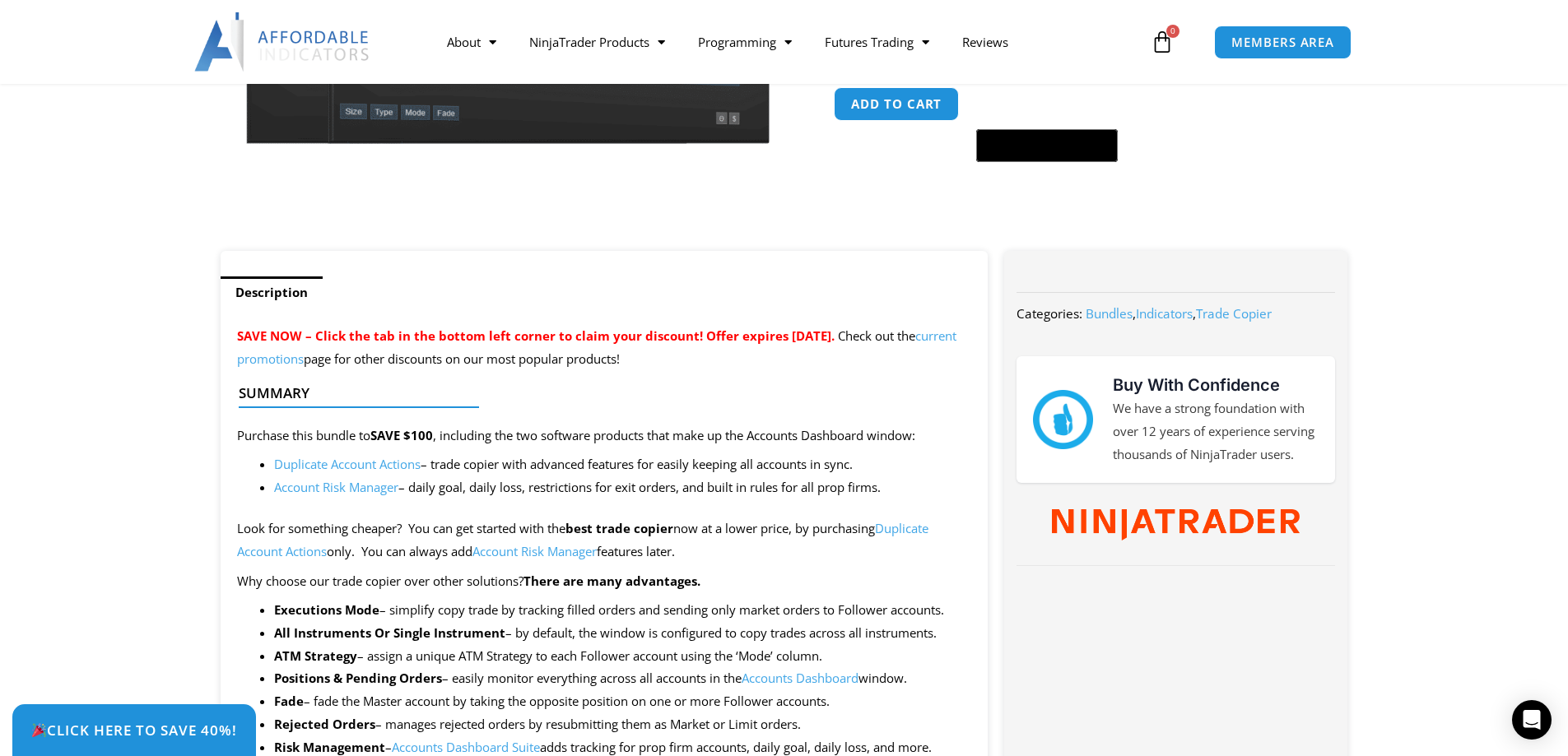
scroll to position [493, 0]
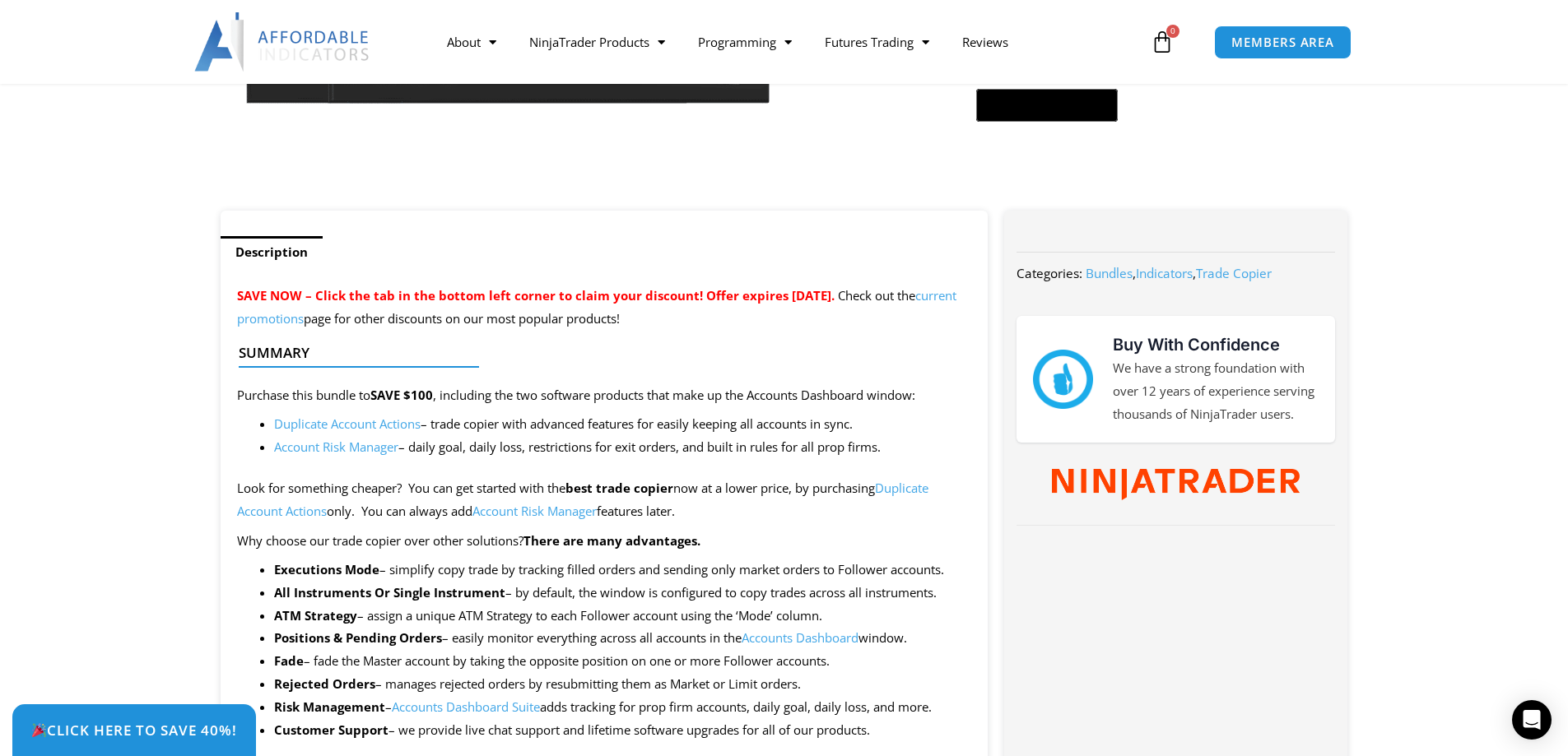
click at [1181, 484] on img at bounding box center [1176, 485] width 248 height 31
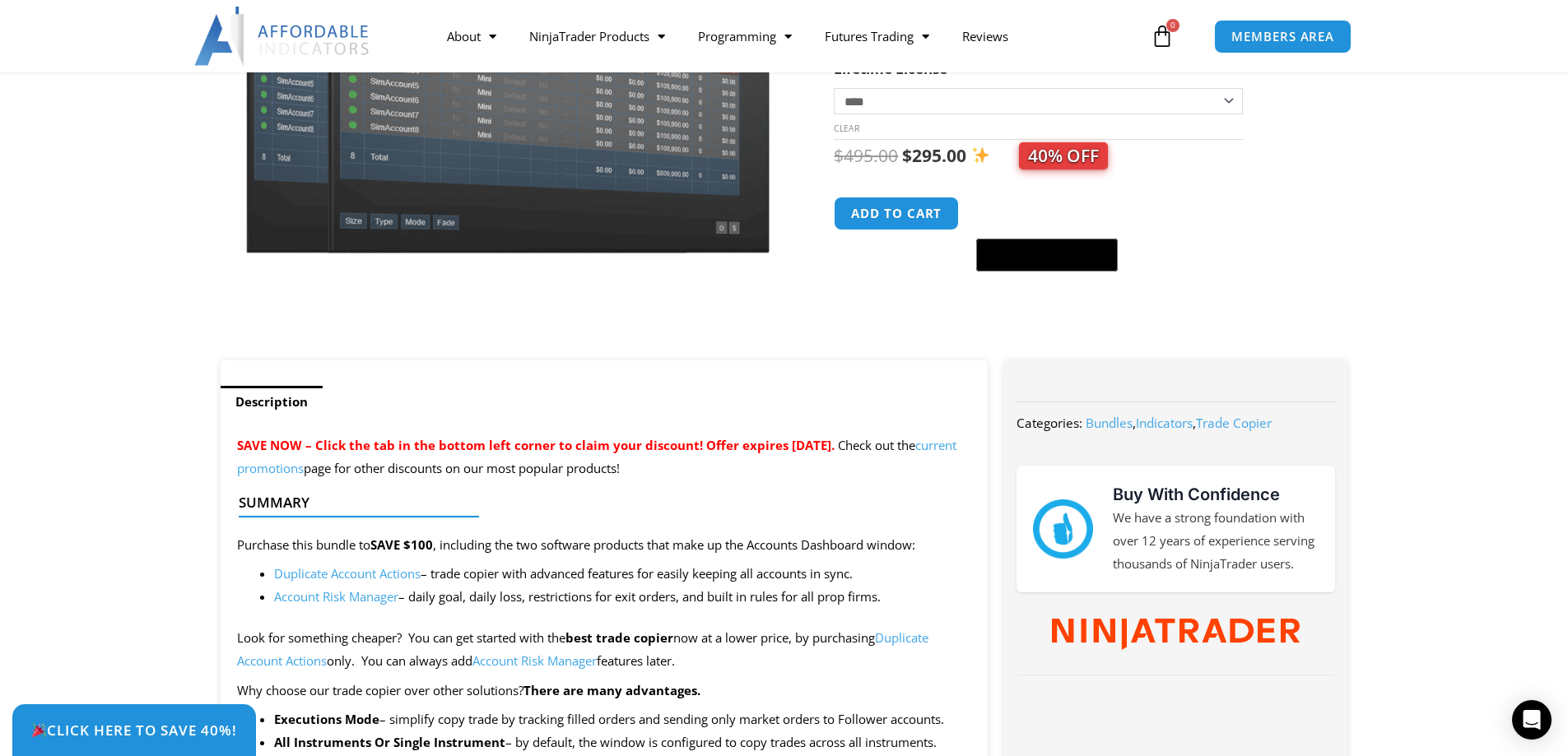
scroll to position [38, 0]
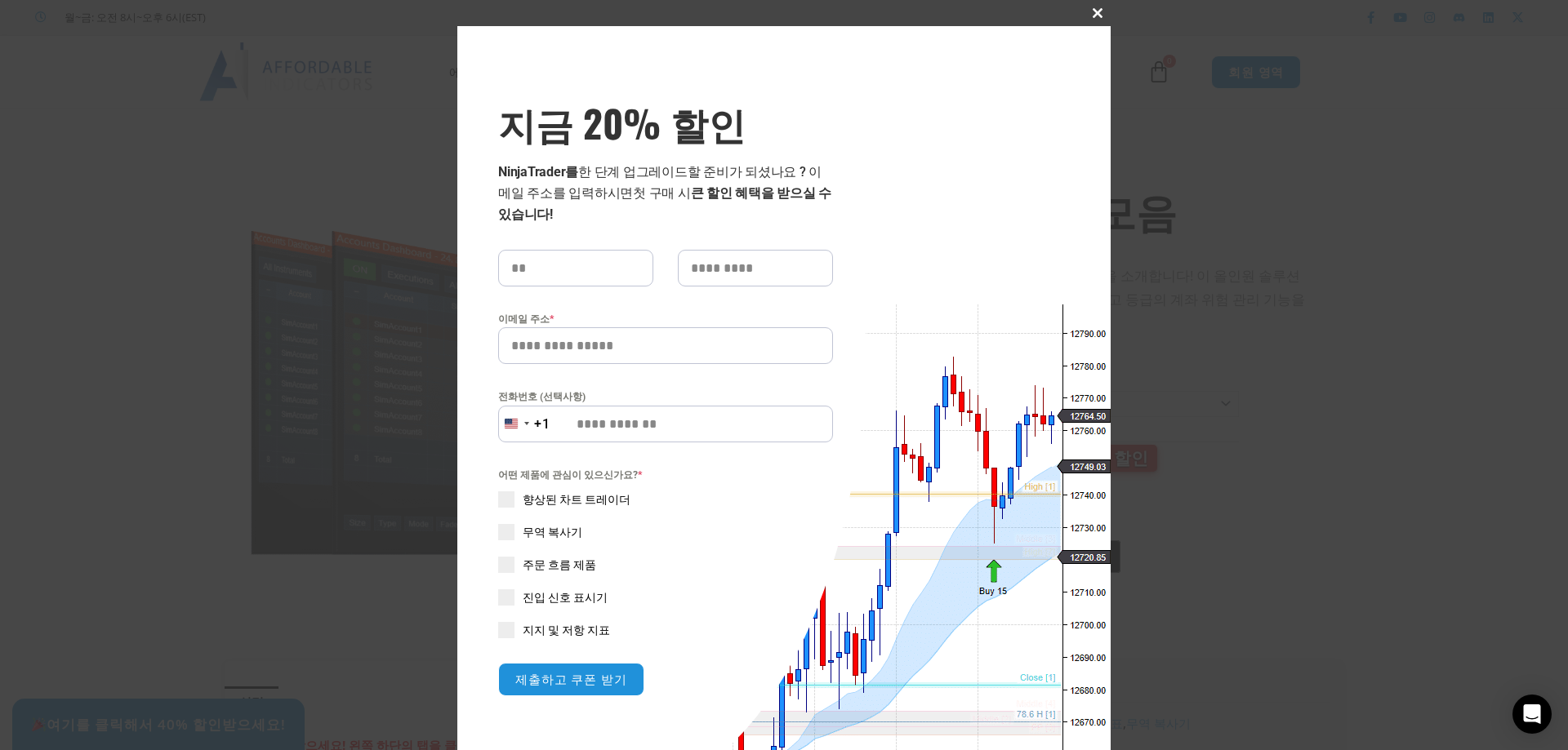
click at [1097, 14] on span at bounding box center [1097, 13] width 26 height 10
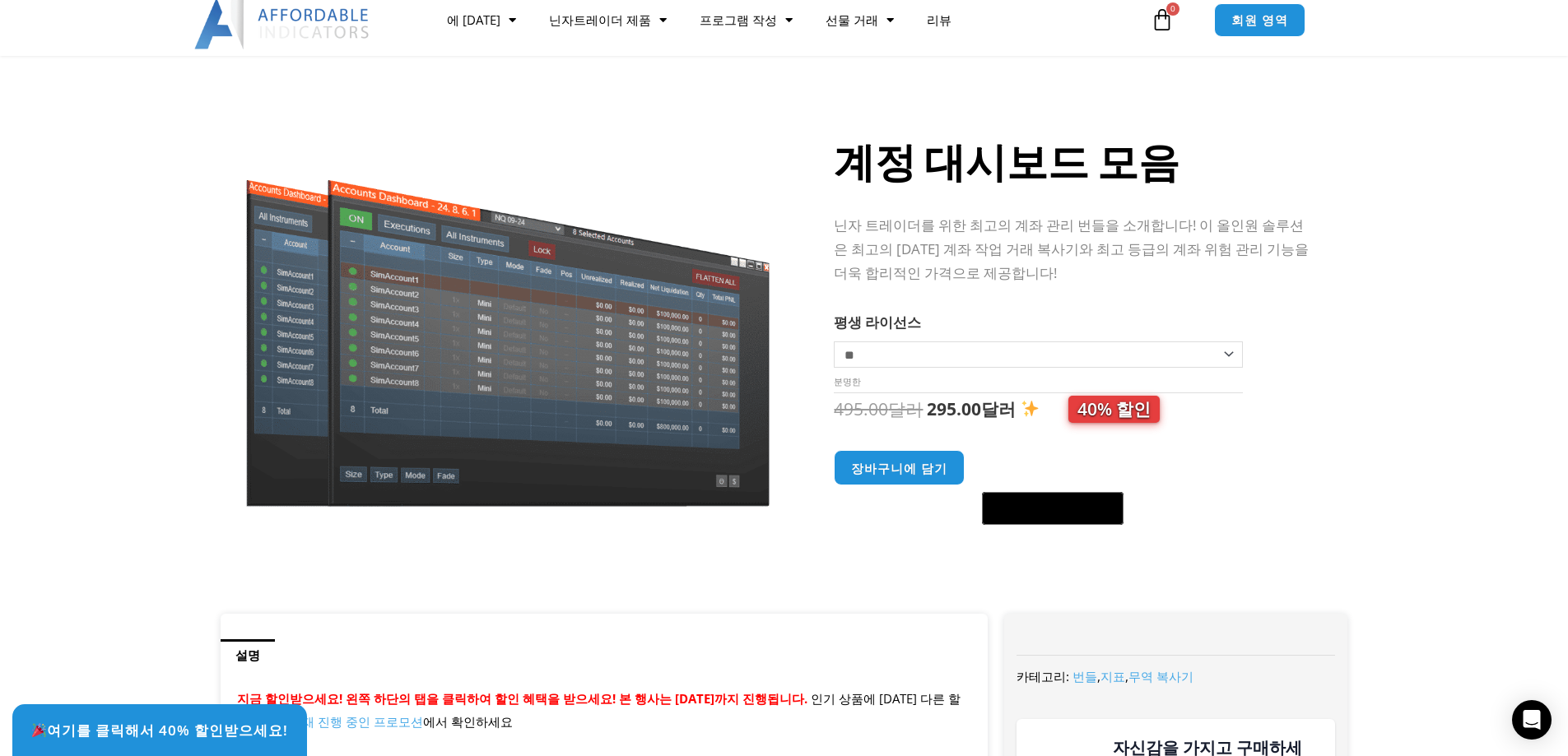
scroll to position [120, 0]
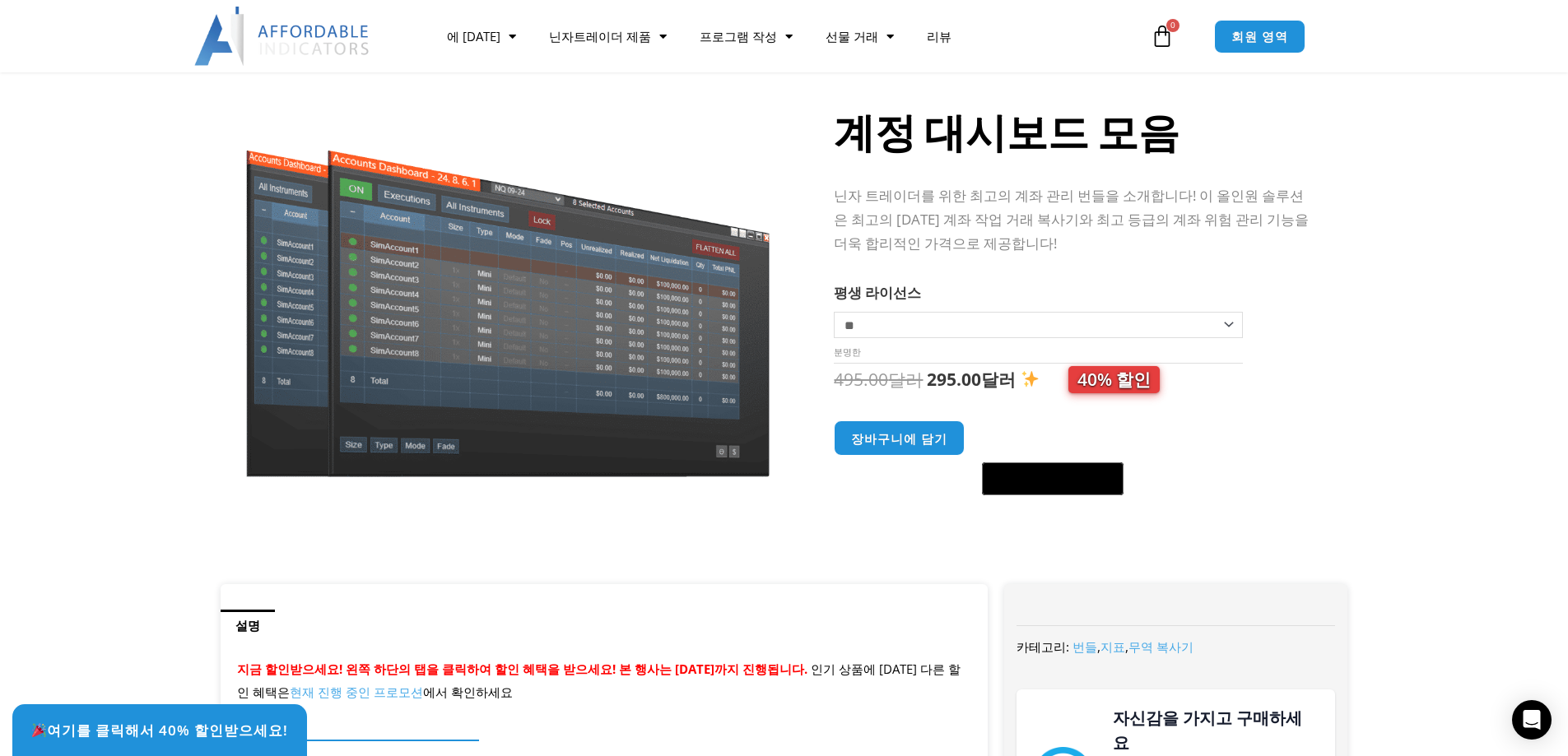
click at [1227, 330] on select "********* ** **" at bounding box center [1038, 325] width 408 height 26
click at [1380, 306] on section "Sale! 계정 대시보드 모음 닌자 트레이더를 위한 최고의 계좌 관리 번들을 소개합니다! 이 올인원 솔루션은 최고의 [DATE] 계좌 작업 거…" at bounding box center [784, 313] width 1568 height 541
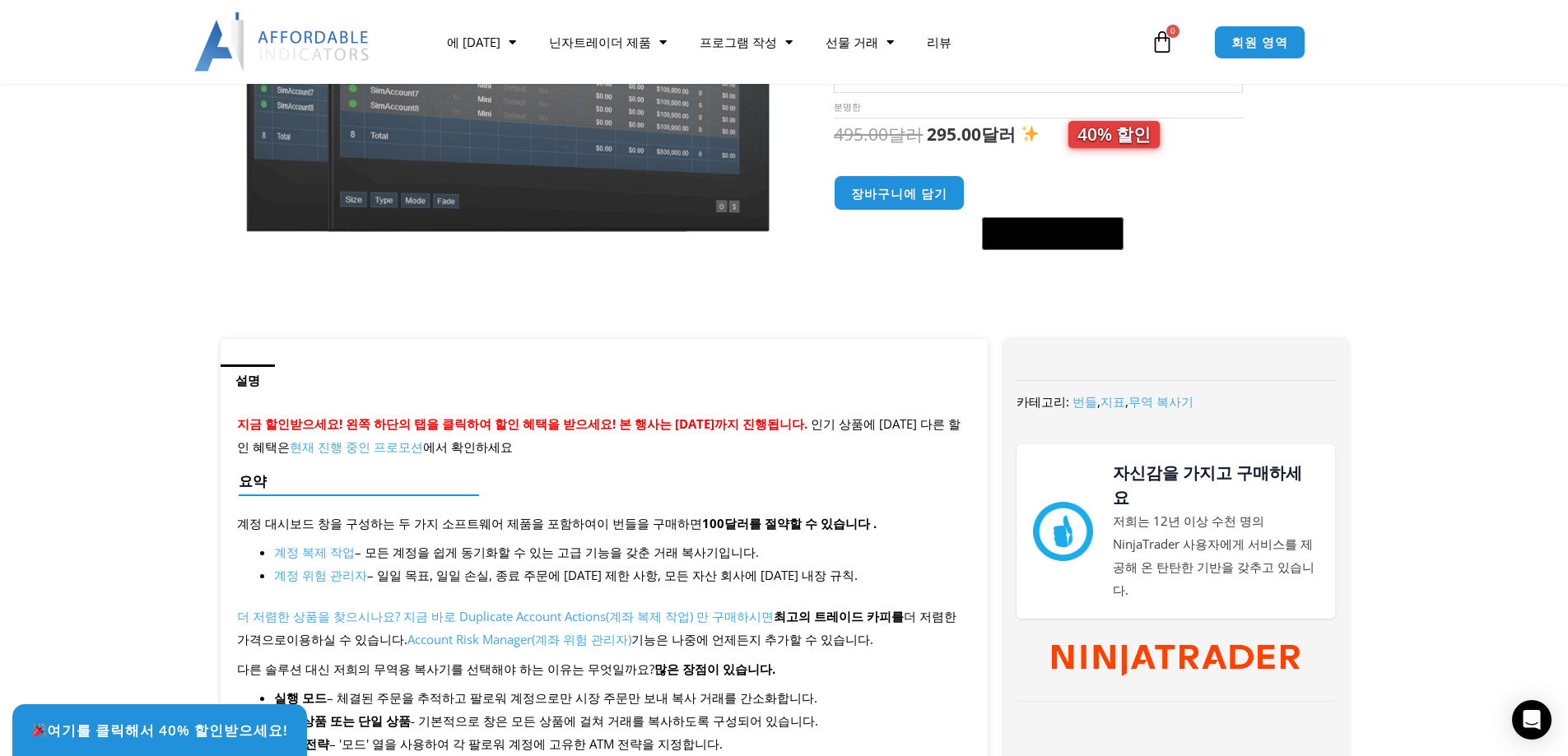
scroll to position [367, 0]
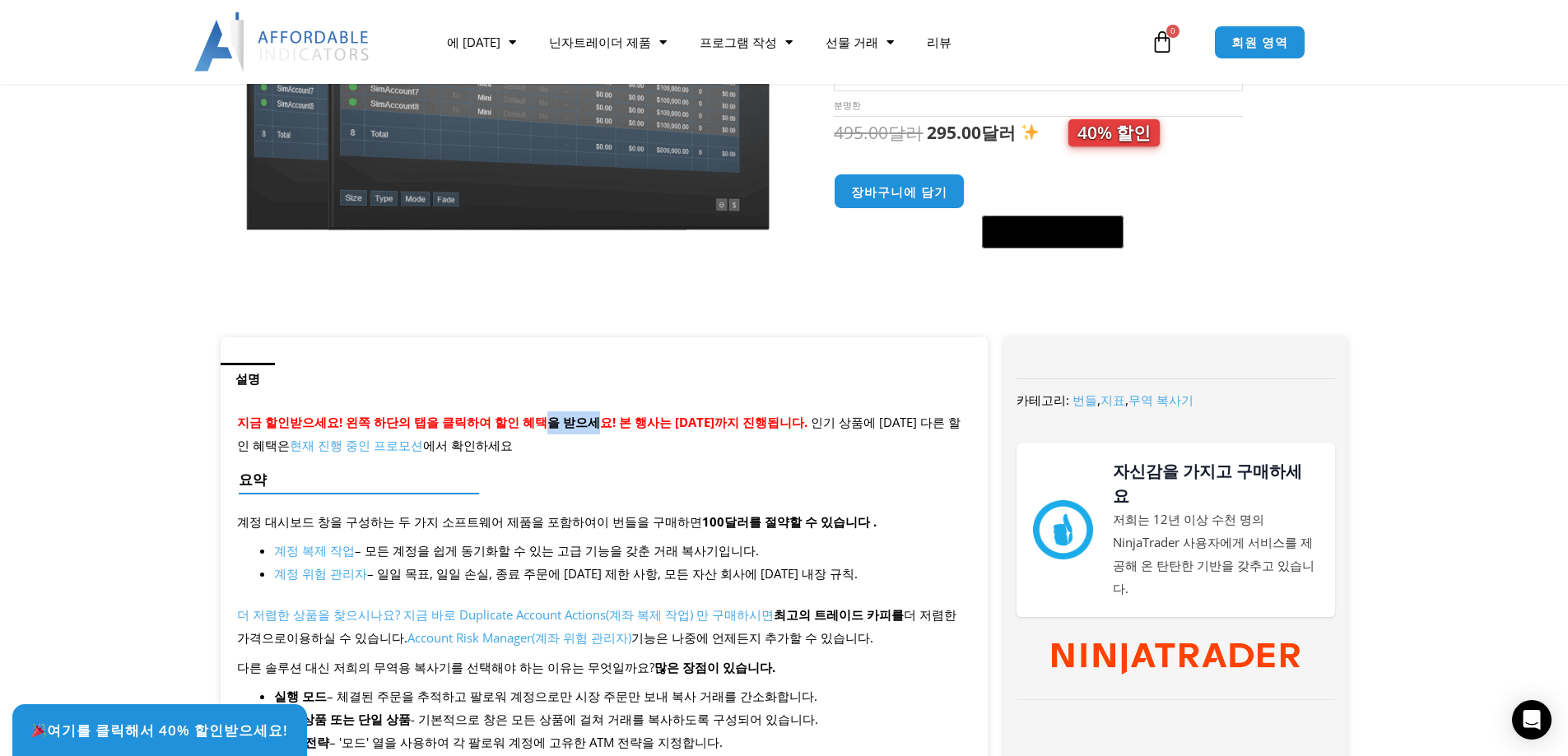
drag, startPoint x: 529, startPoint y: 429, endPoint x: 578, endPoint y: 431, distance: 49.0
click at [578, 431] on p "지금 할인받으세요! 왼쪽 하단의 탭을 클릭하여 할인 혜택을 받으세요! 본 행사는 [DATE]까지 진행됩니다. 인기 상품에 [DATE] 다른 할…" at bounding box center [604, 434] width 735 height 46
drag, startPoint x: 581, startPoint y: 424, endPoint x: 941, endPoint y: 435, distance: 360.2
click at [941, 435] on p "지금 할인받으세요! 왼쪽 하단의 탭을 클릭하여 할인 혜택을 받으세요! 본 행사는 [DATE]까지 진행됩니다. 인기 상품에 [DATE] 다른 할…" at bounding box center [604, 434] width 735 height 46
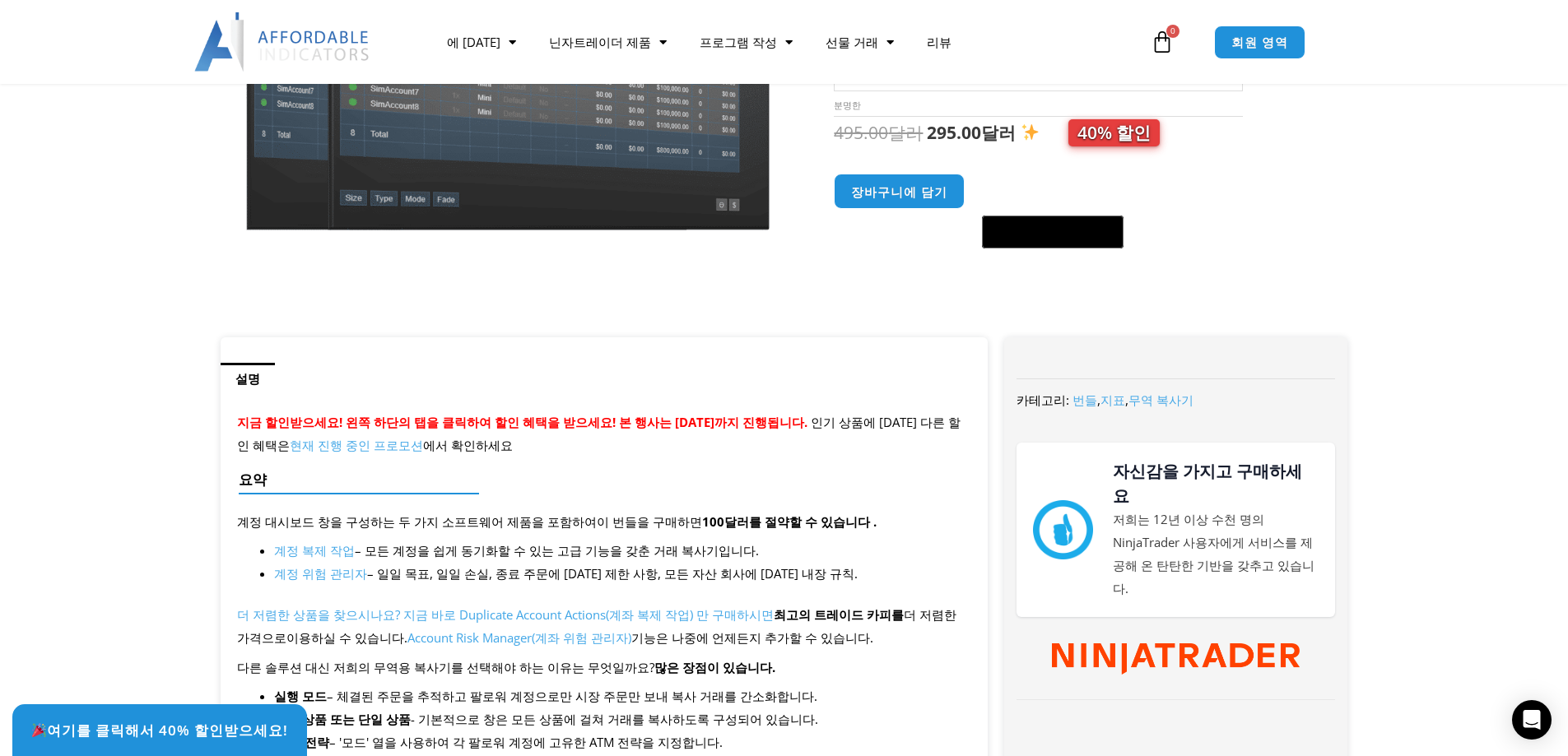
click at [909, 440] on p "지금 할인받으세요! 왼쪽 하단의 탭을 클릭하여 할인 혜택을 받으세요! 본 행사는 [DATE]까지 진행됩니다. 인기 상품에 [DATE] 다른 할…" at bounding box center [604, 434] width 735 height 46
click at [421, 466] on div "요약" at bounding box center [598, 486] width 735 height 47
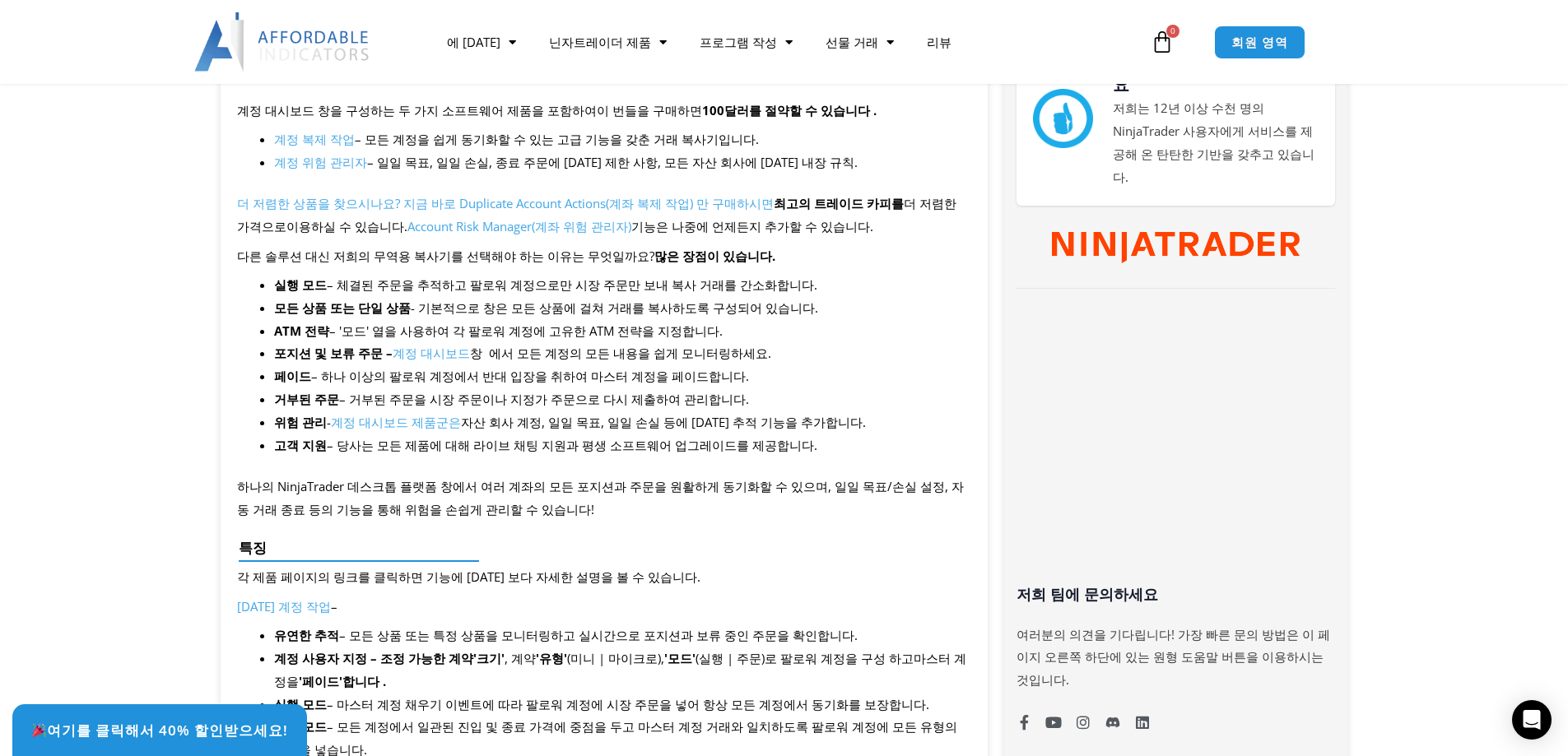
click at [403, 544] on h4 "특징" at bounding box center [598, 548] width 718 height 17
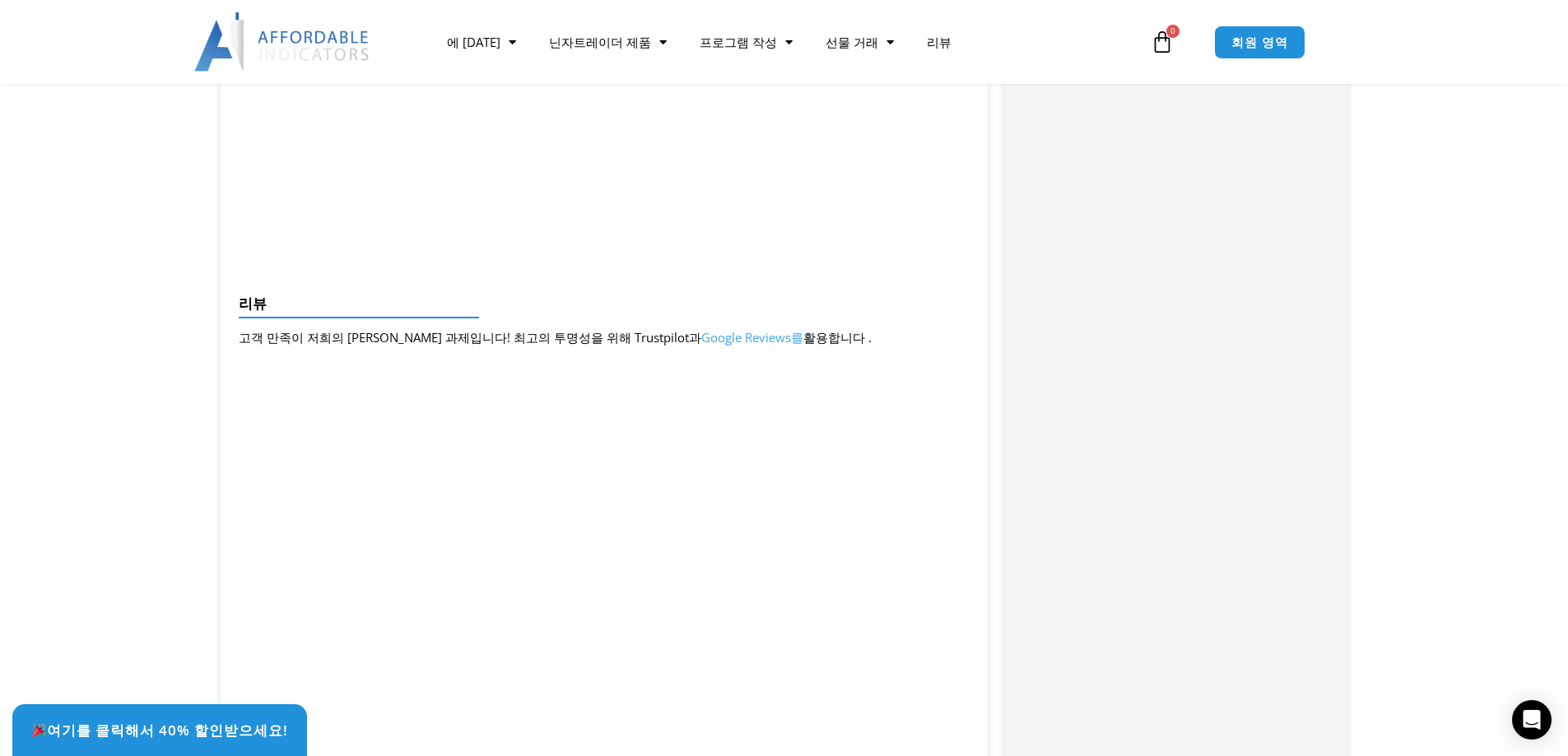
scroll to position [2178, 0]
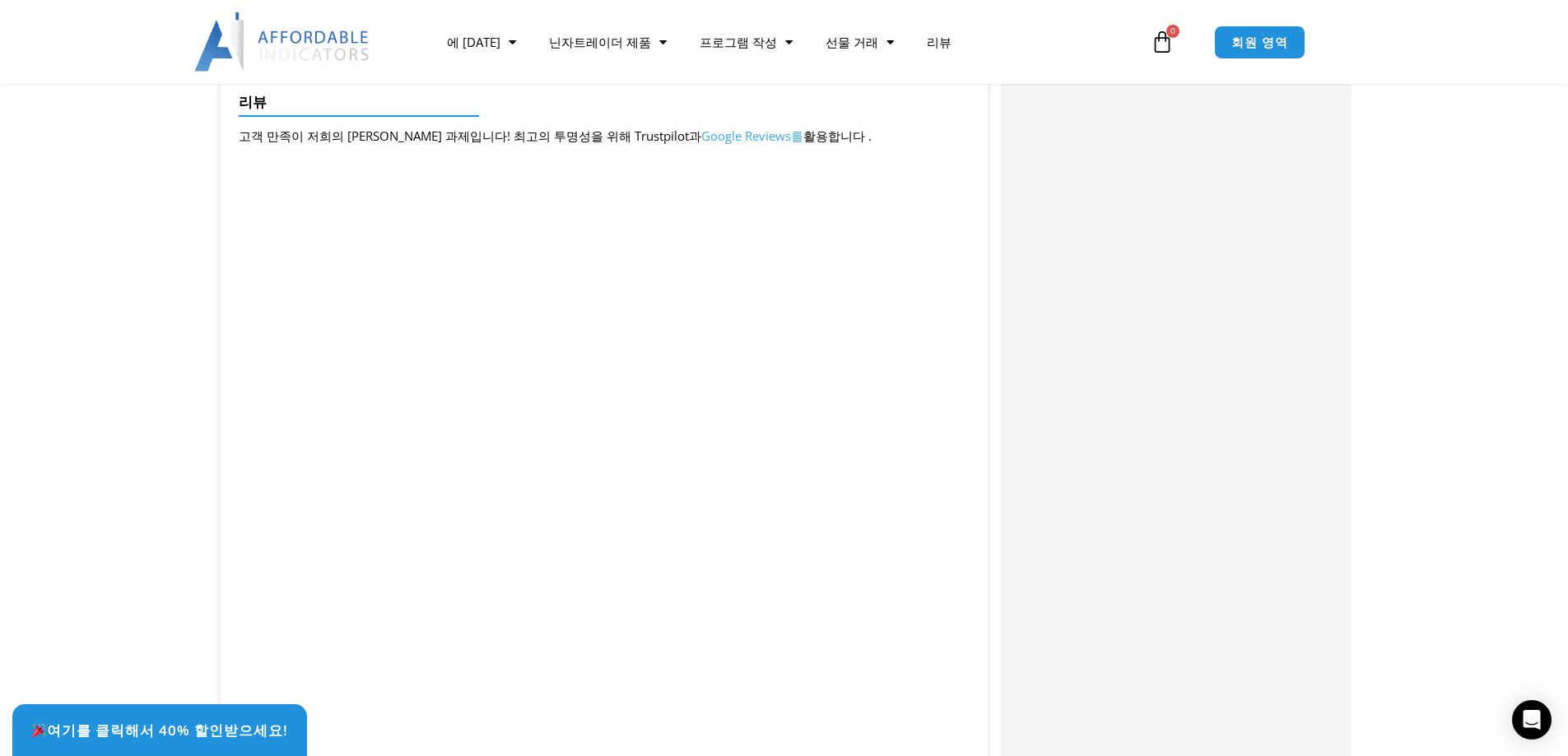
drag, startPoint x: 18, startPoint y: 493, endPoint x: 115, endPoint y: 173, distance: 334.4
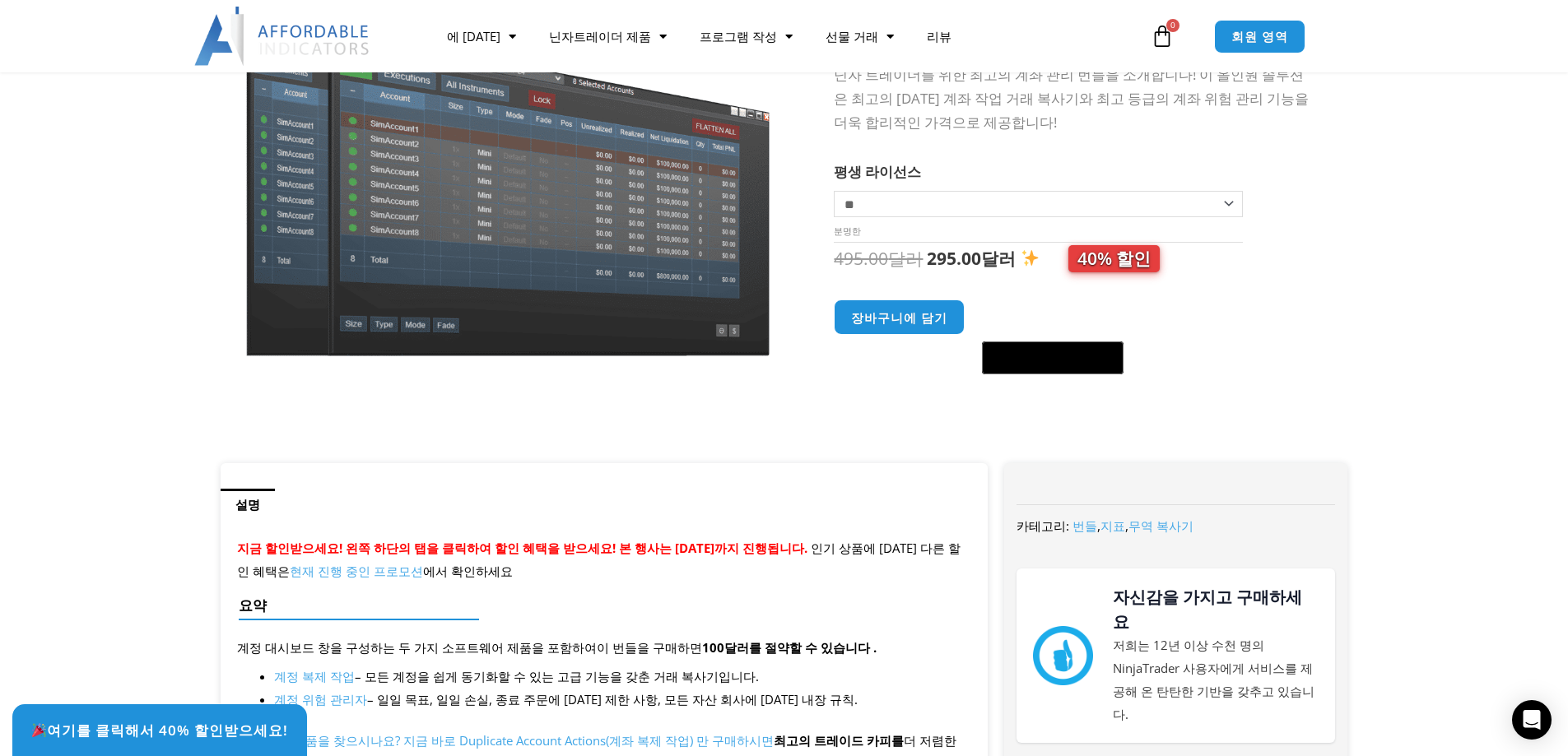
scroll to position [120, 0]
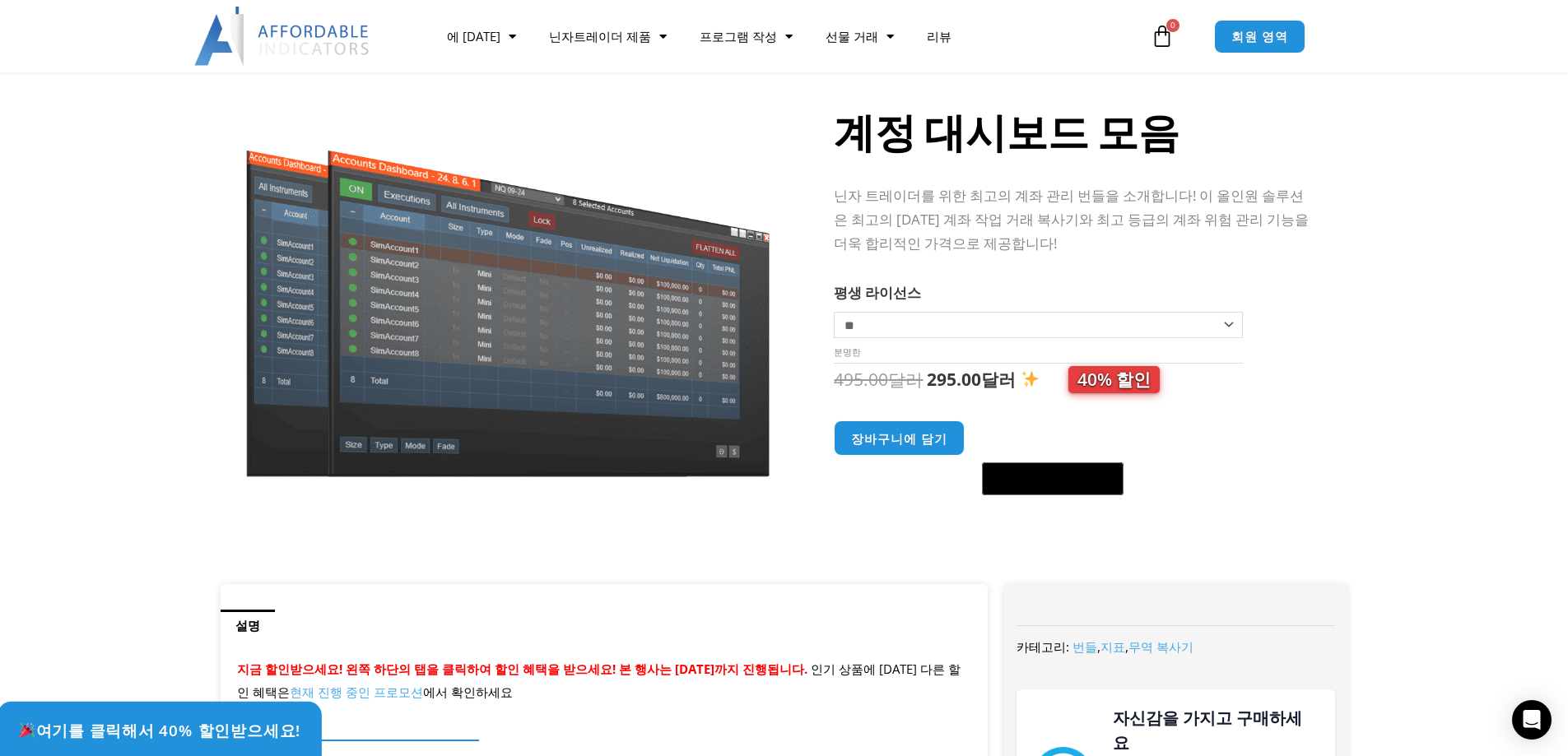
click at [200, 730] on font "여기를 클릭해서 40% 할인받으세요!" at bounding box center [168, 730] width 265 height 20
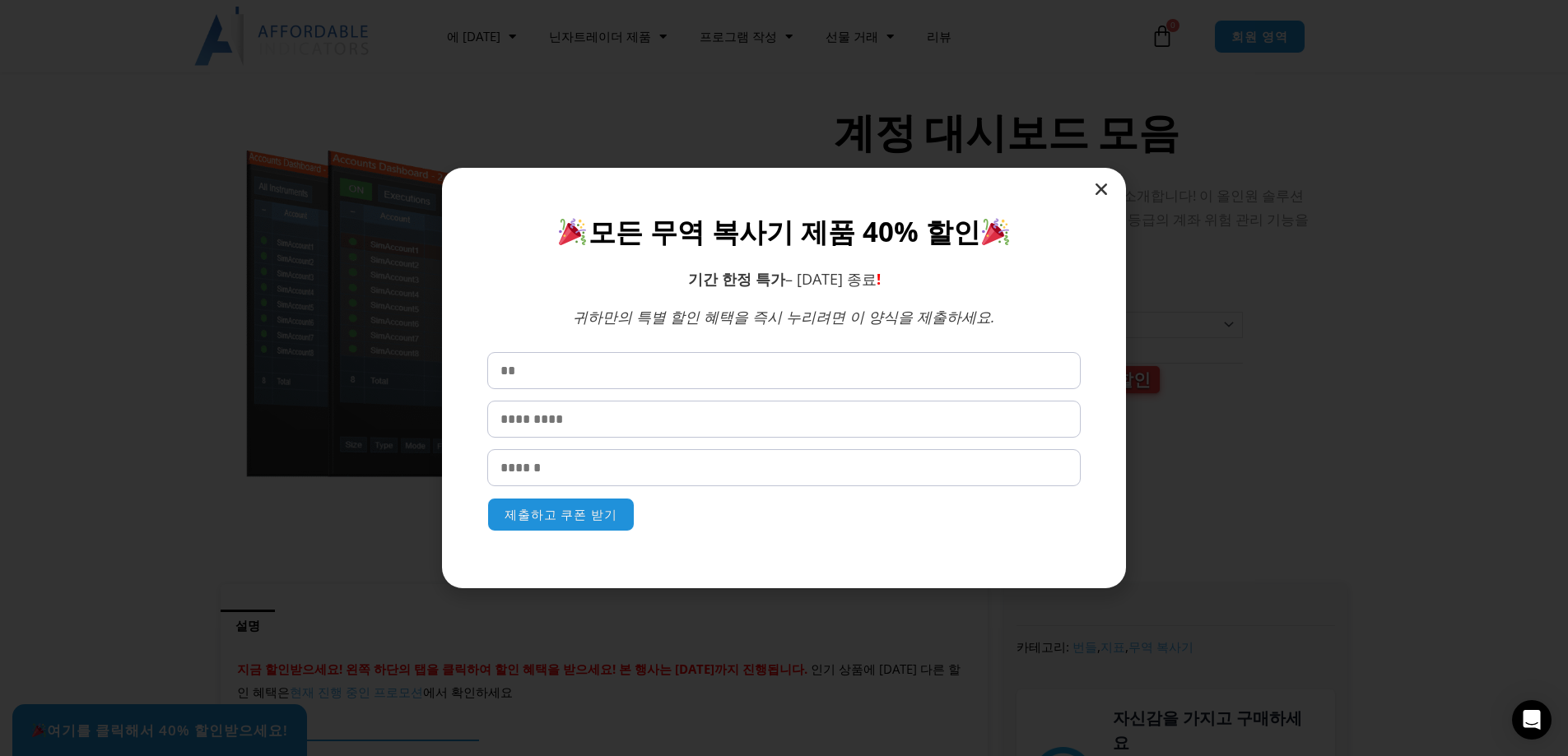
click at [1099, 190] on icon "닫다" at bounding box center [1101, 189] width 17 height 17
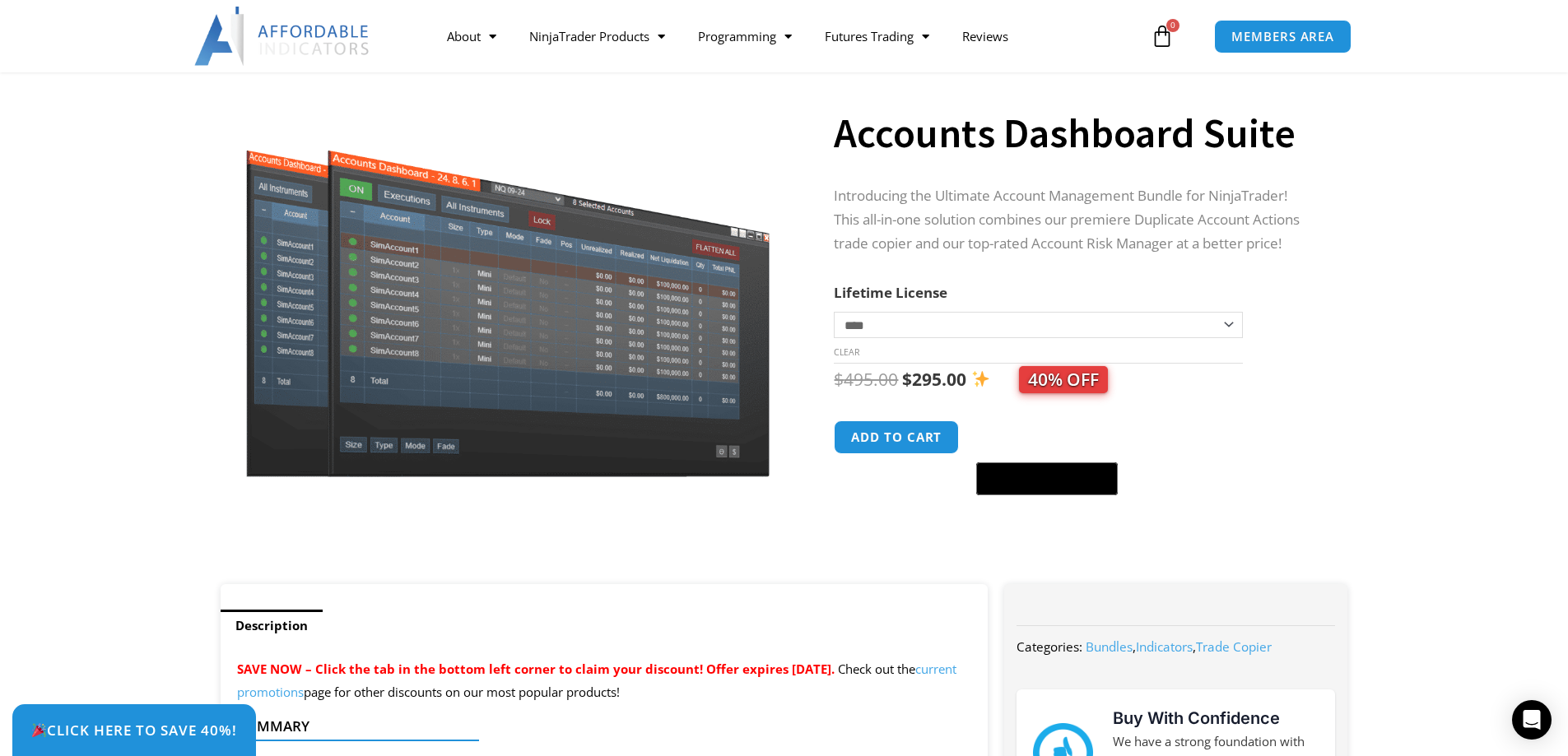
click at [72, 403] on section "**********" at bounding box center [784, 313] width 1568 height 541
click at [109, 738] on span "Click Here to save 40%!" at bounding box center [133, 730] width 227 height 16
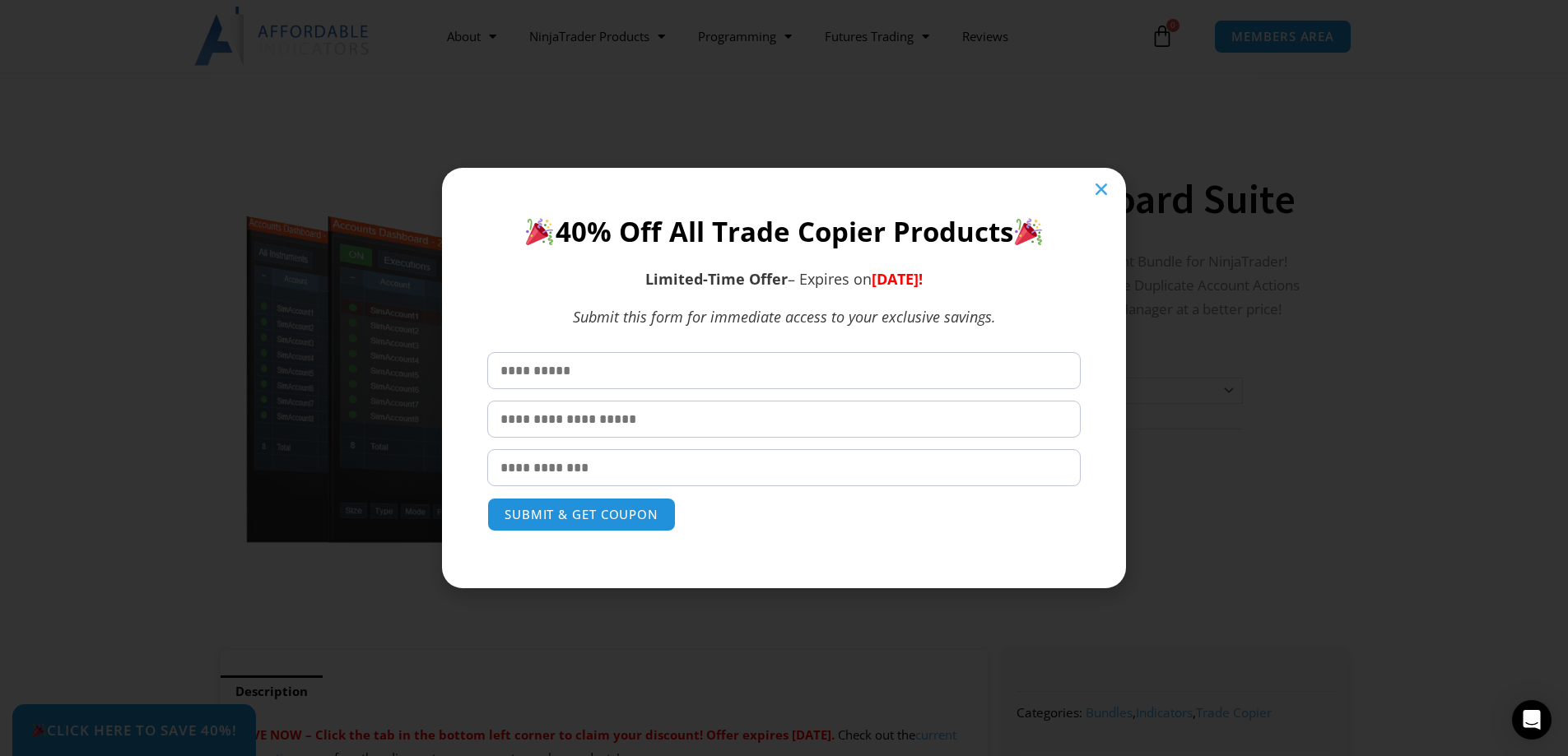
scroll to position [38, 0]
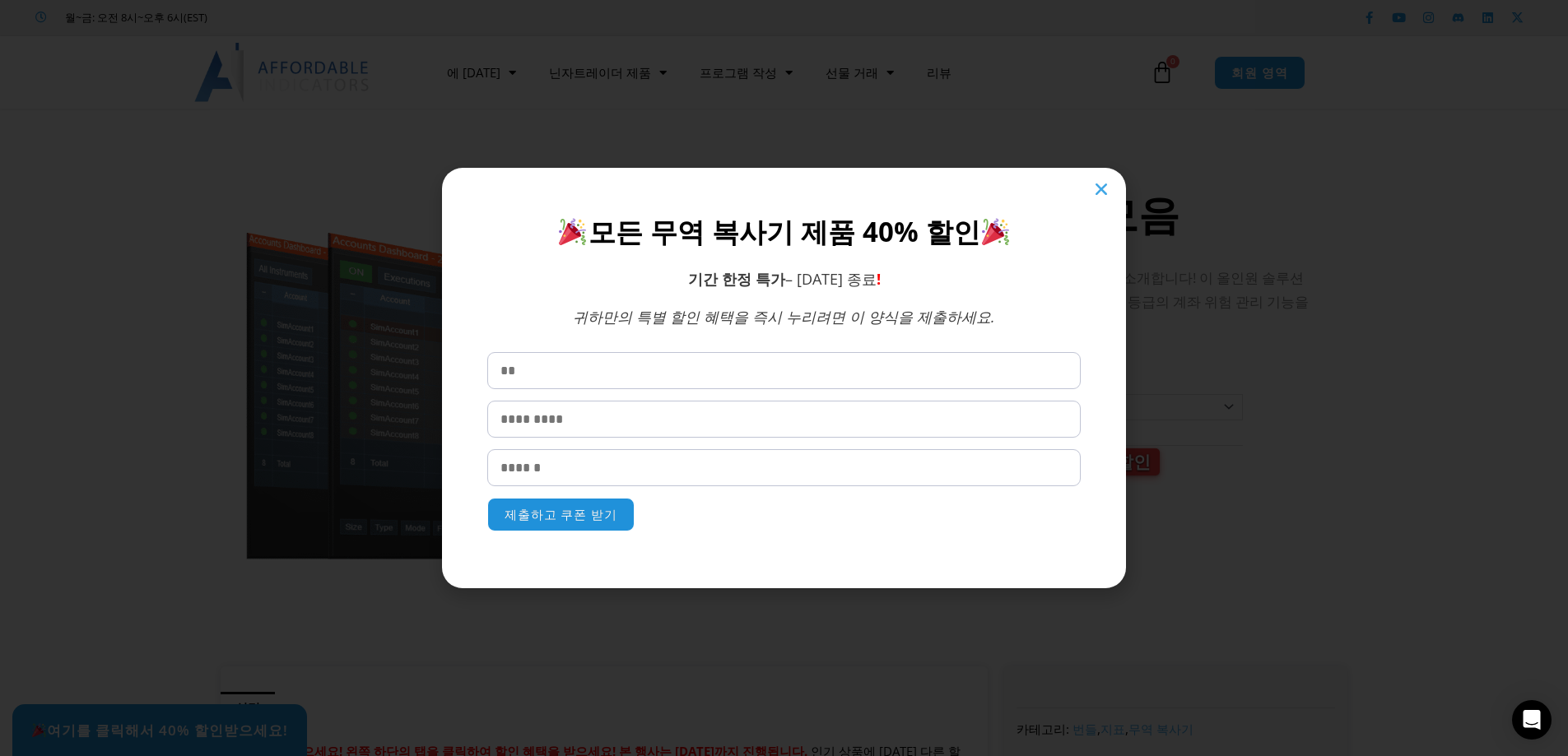
click at [1097, 195] on icon "닫다" at bounding box center [1101, 189] width 17 height 17
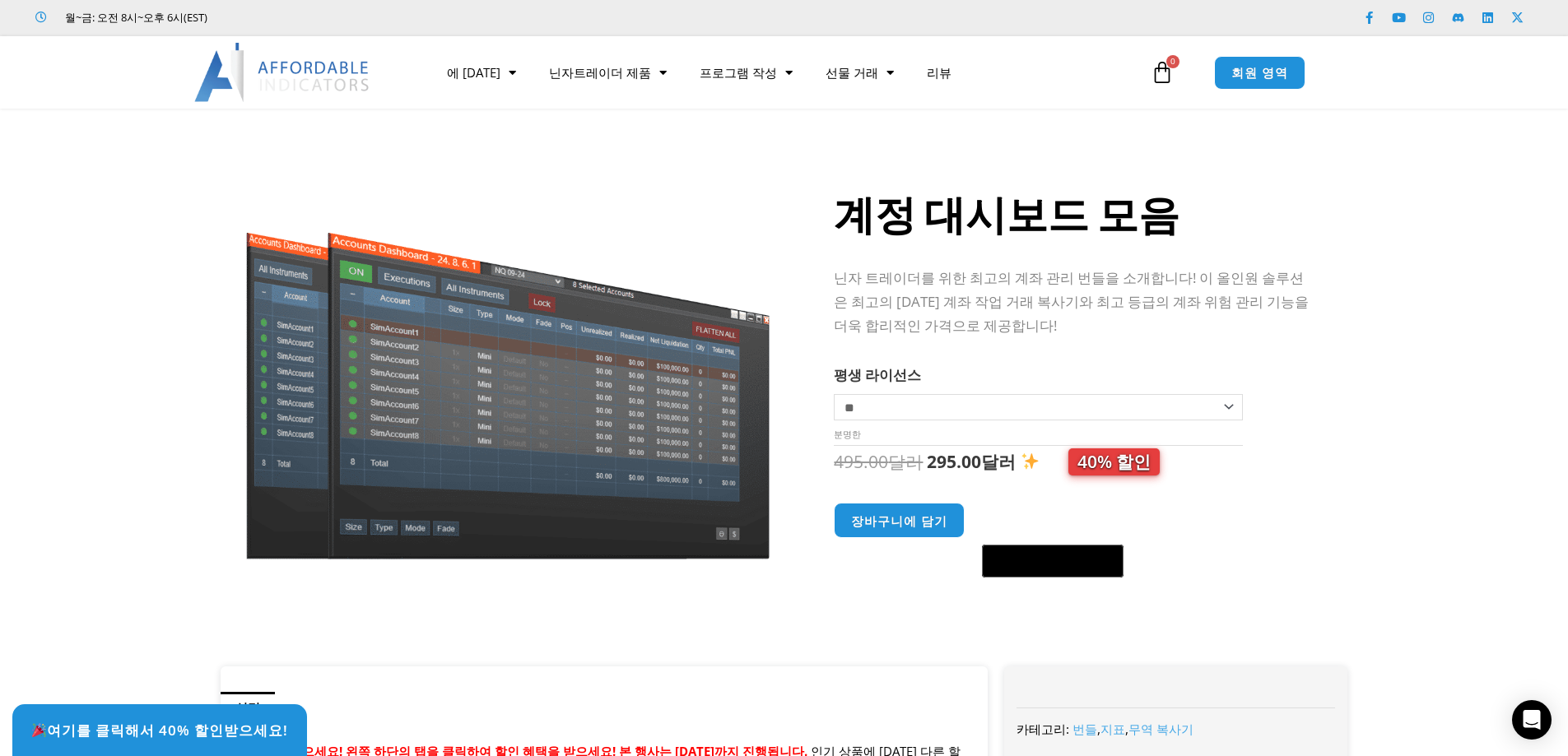
click at [1317, 313] on div "계정 대시보드 모음 닌자 트레이더를 위한 최고의 계좌 관리 번들을 소개합니다! 이 올인원 솔루션은 최고의 [DATE] 계좌 작업 거래 복사기와…" at bounding box center [1095, 396] width 522 height 541
